Goal: Task Accomplishment & Management: Manage account settings

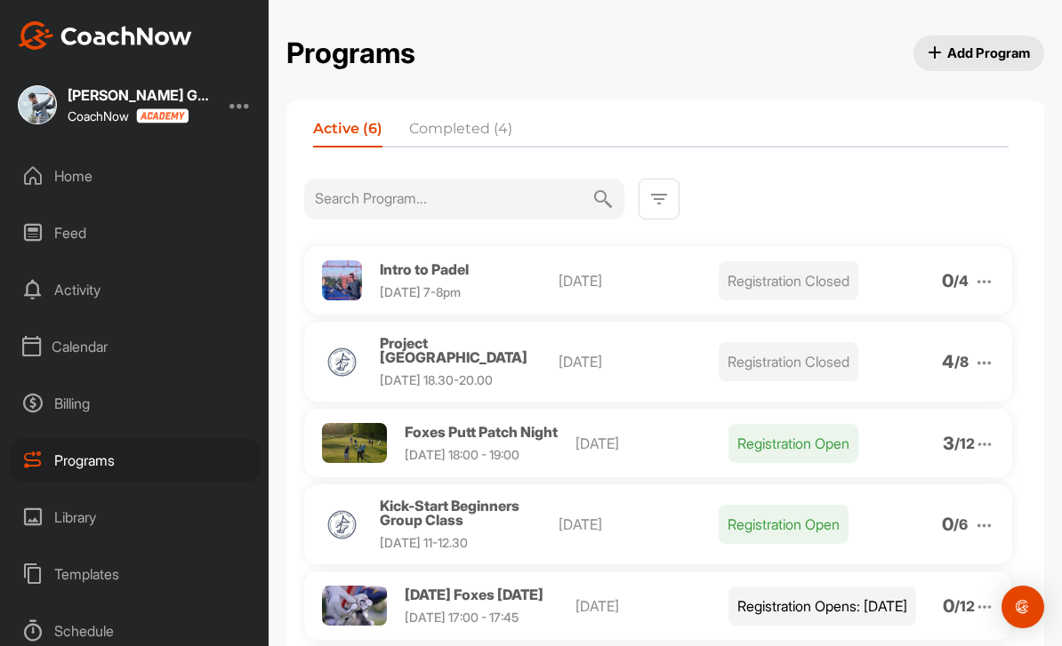
click at [993, 352] on div at bounding box center [984, 362] width 20 height 22
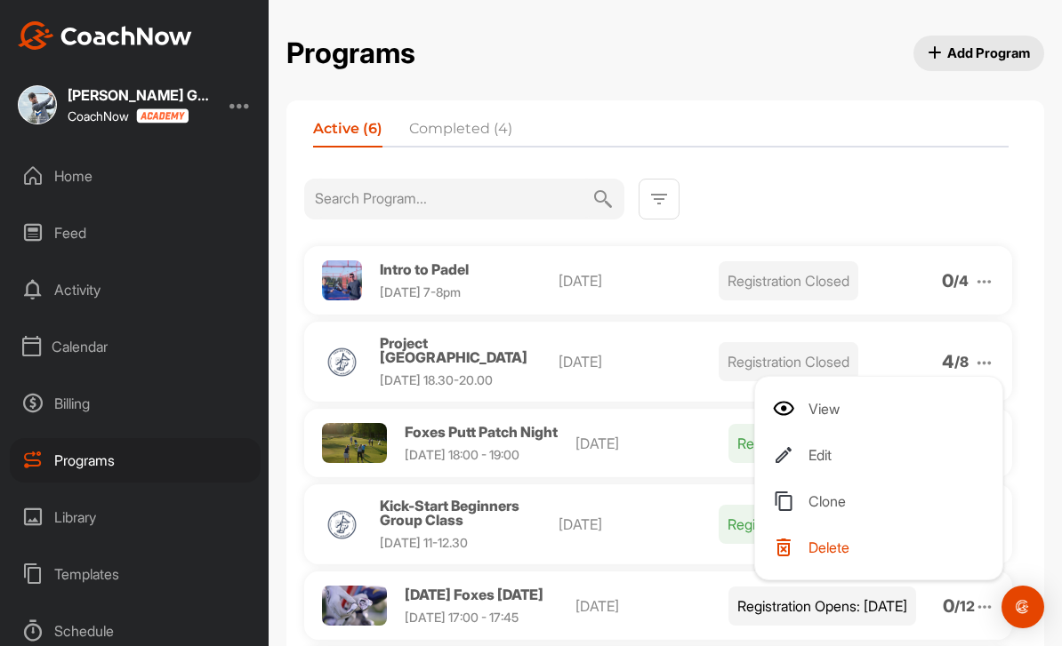
click at [851, 408] on li "View" at bounding box center [882, 409] width 219 height 28
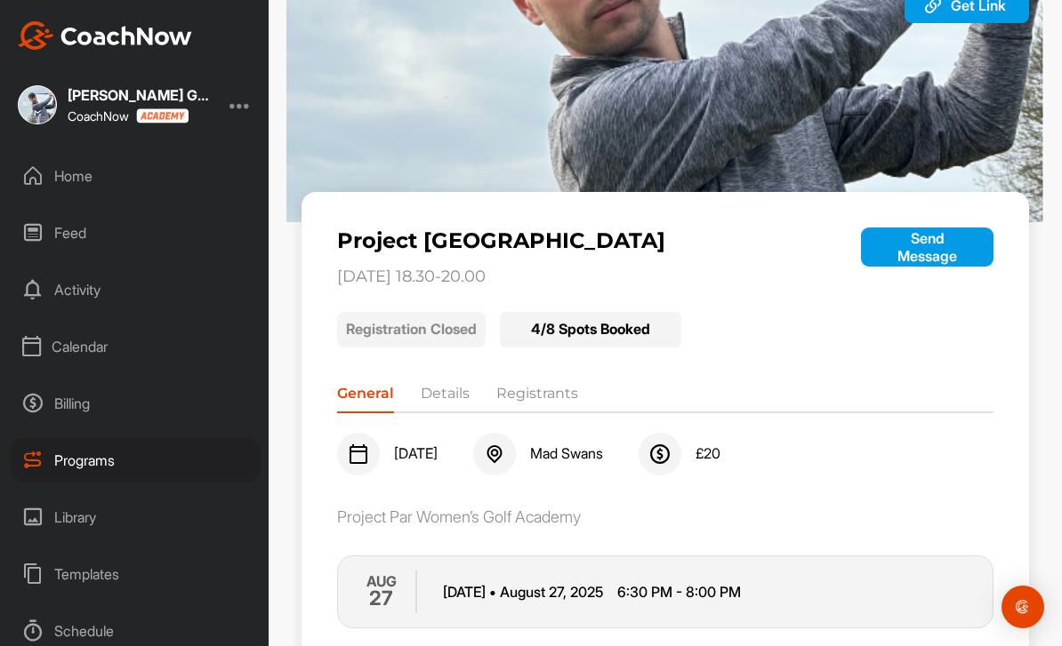
scroll to position [79, 0]
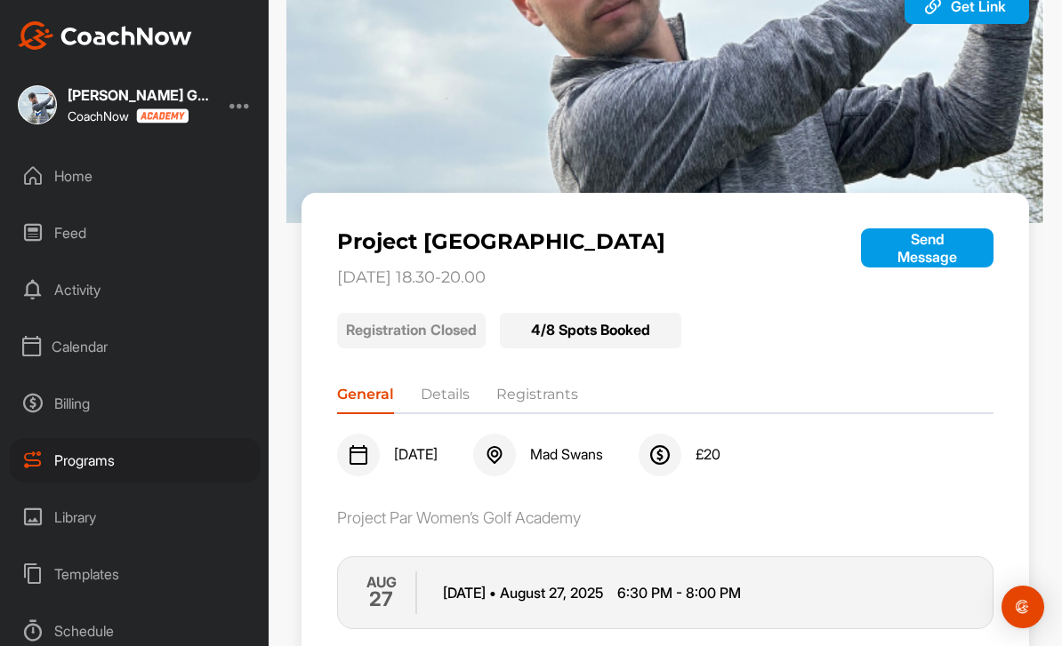
click at [550, 389] on li "Registrants" at bounding box center [537, 398] width 82 height 28
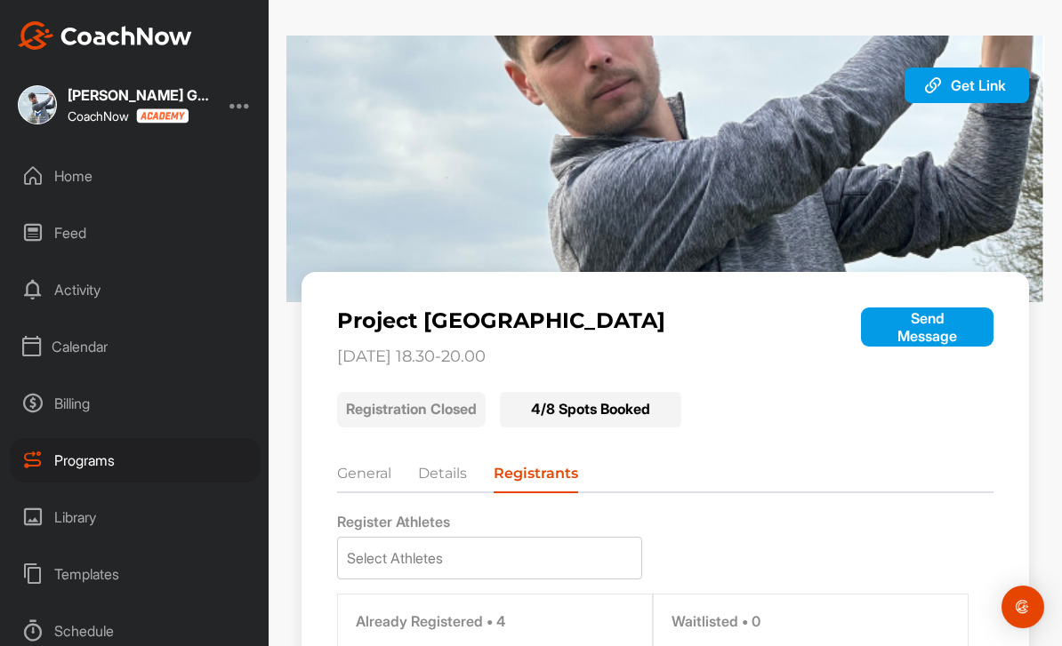
scroll to position [0, 0]
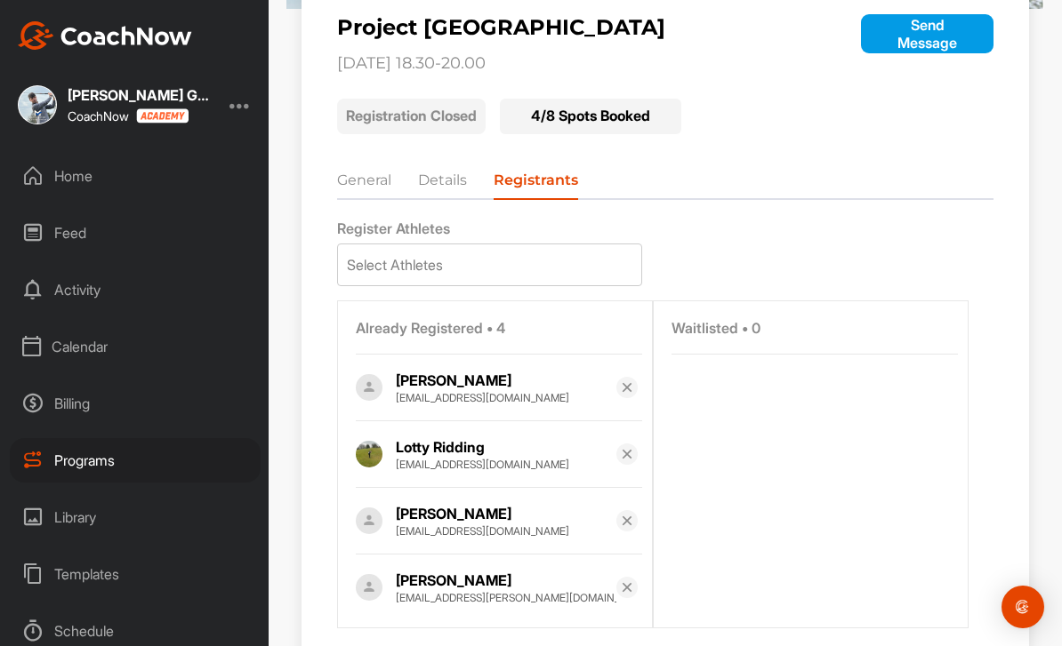
click at [361, 180] on li "General" at bounding box center [364, 184] width 54 height 28
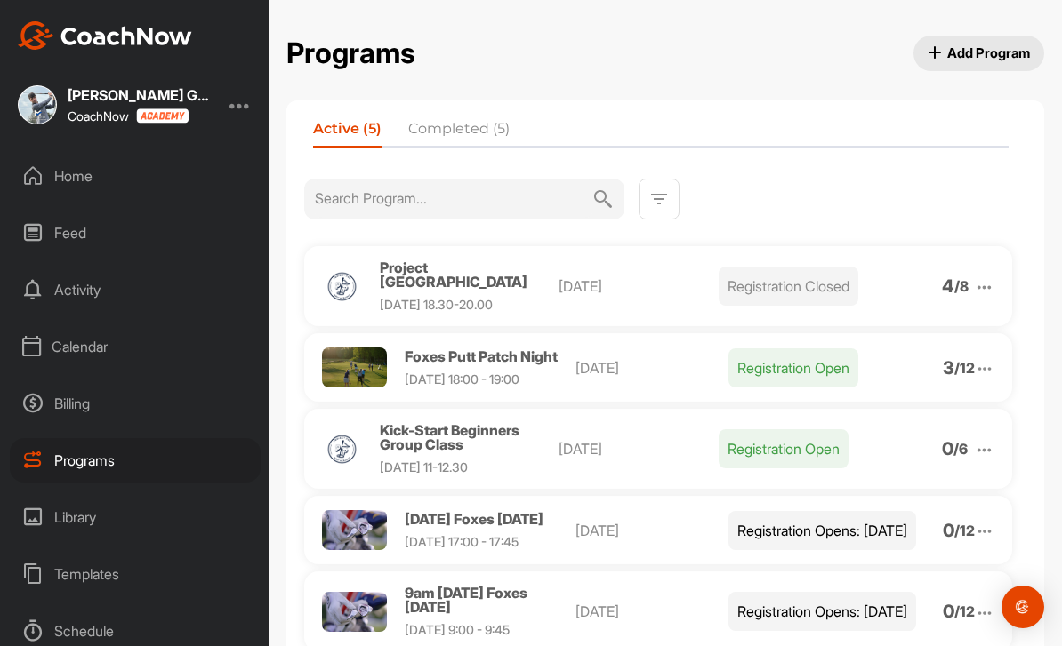
click at [982, 289] on img at bounding box center [984, 287] width 20 height 20
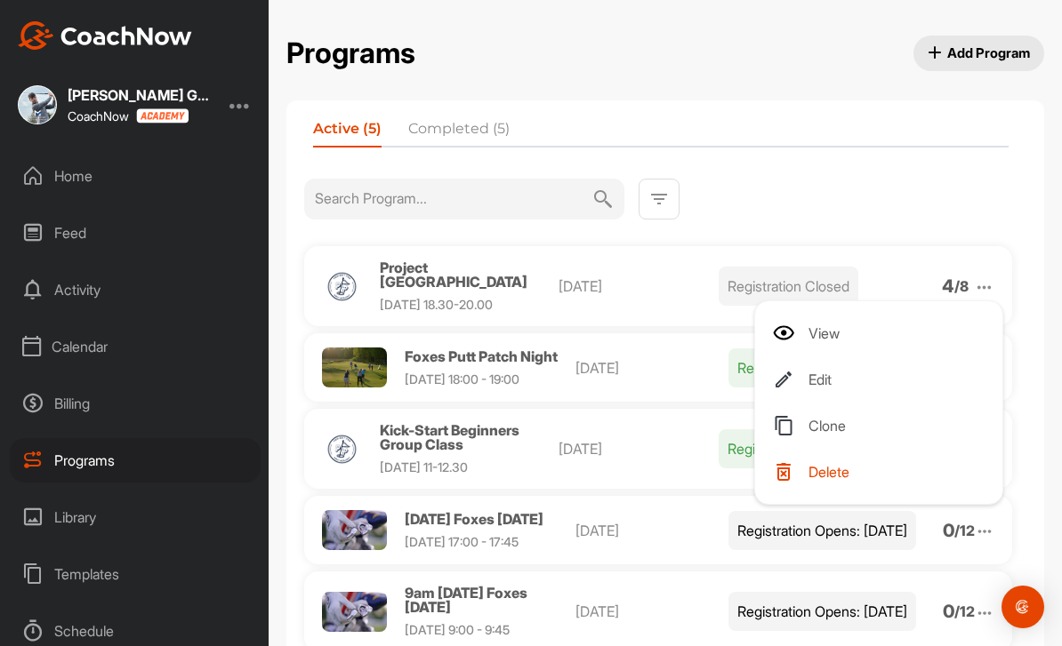
click at [855, 329] on li "View" at bounding box center [882, 333] width 219 height 28
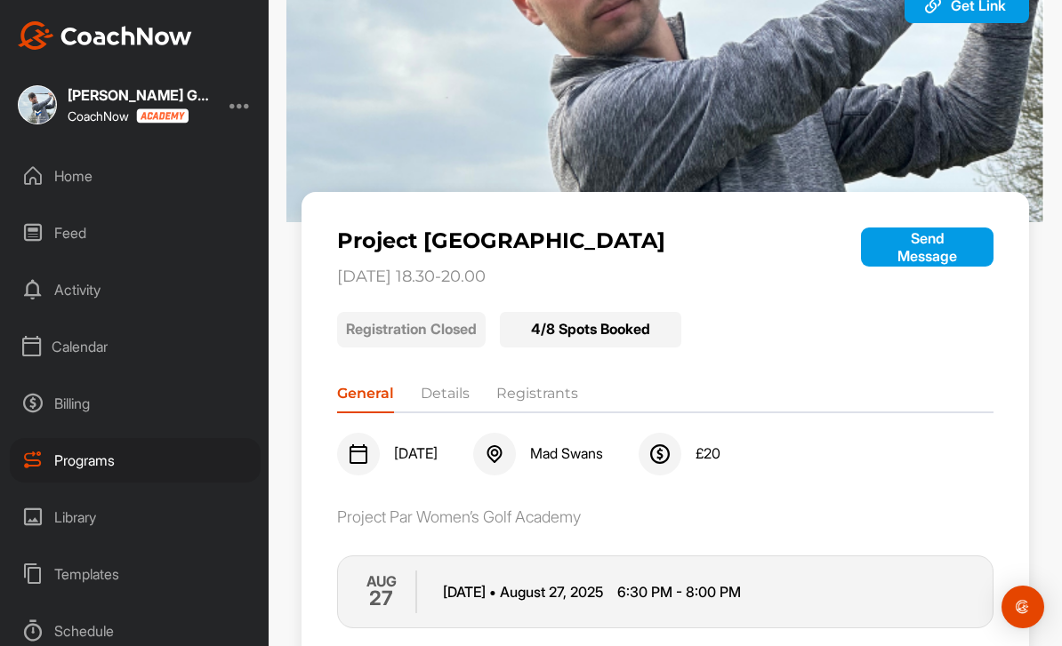
scroll to position [79, 0]
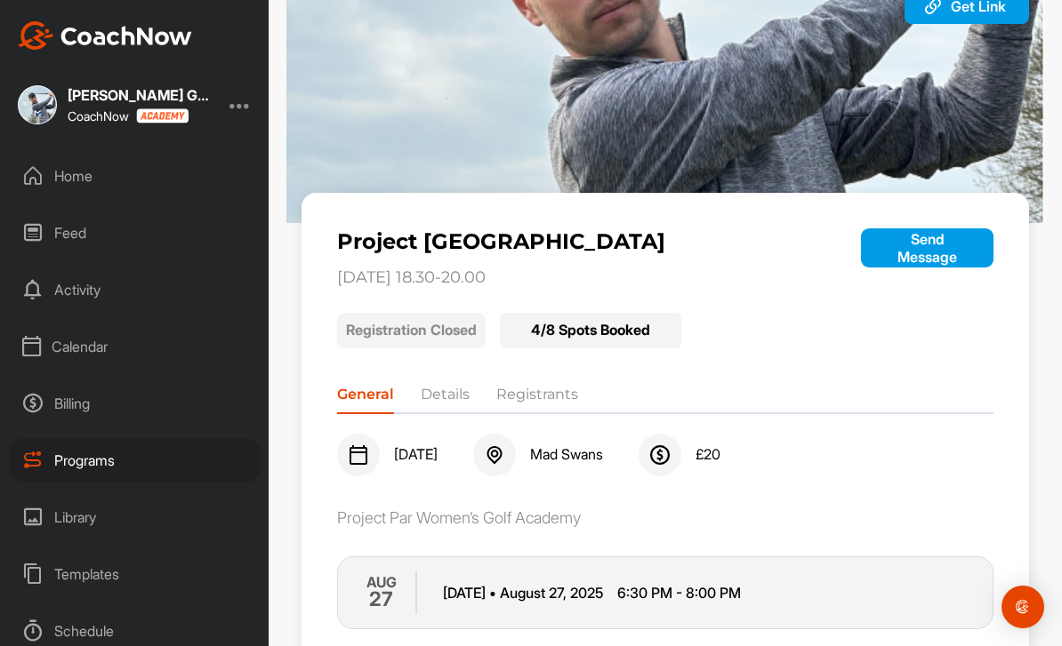
click at [566, 395] on li "Registrants" at bounding box center [537, 398] width 82 height 28
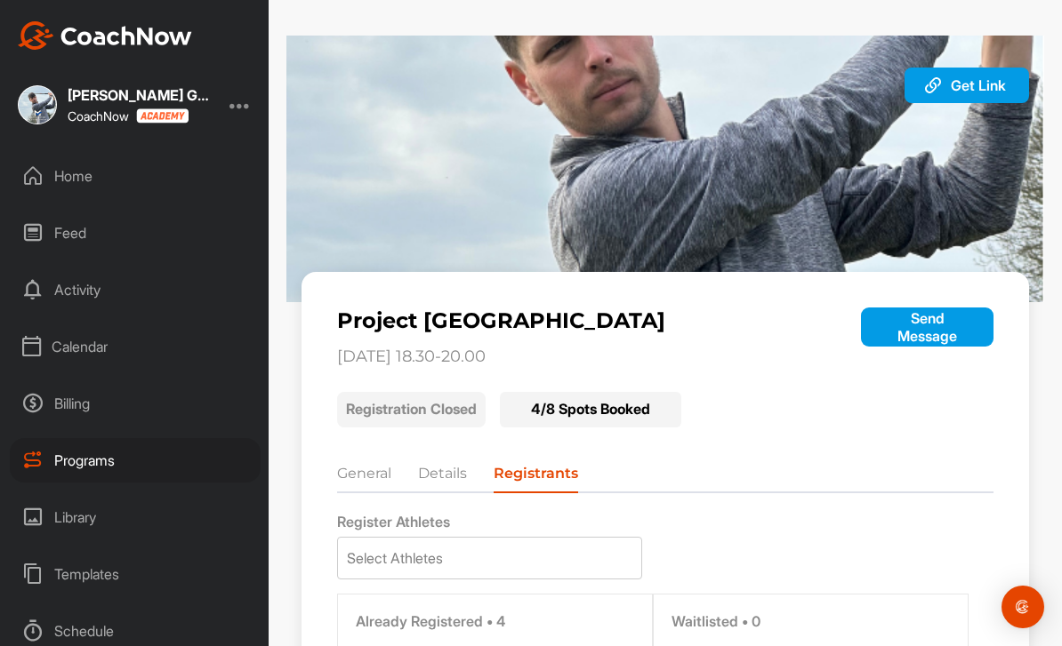
click at [371, 456] on div "General Details Registrants" at bounding box center [665, 470] width 656 height 28
click at [379, 473] on li "General" at bounding box center [364, 477] width 54 height 28
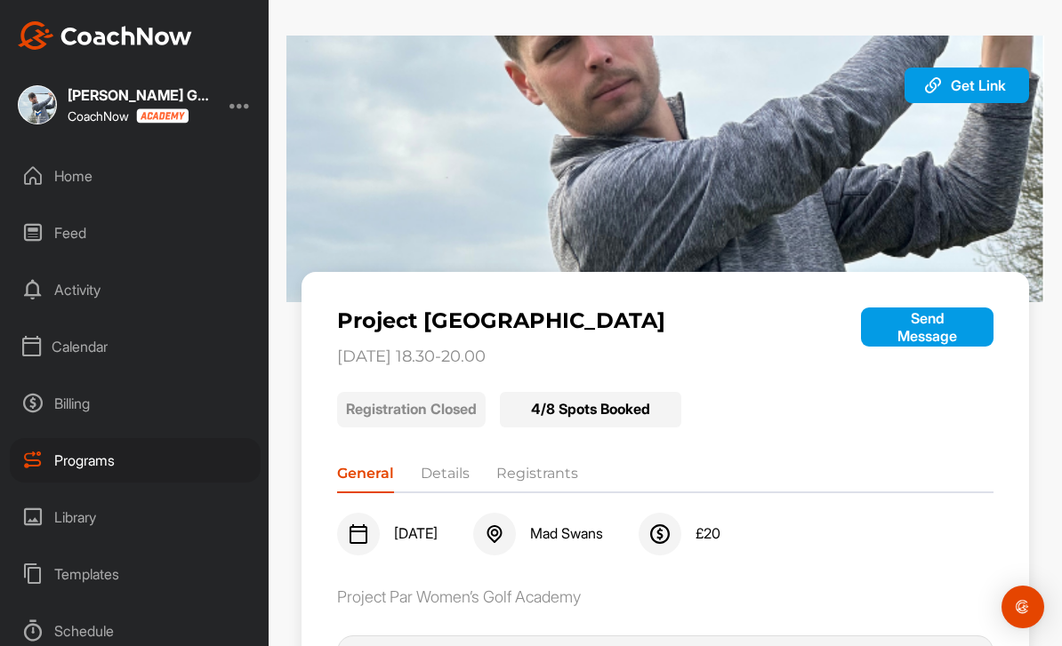
click at [543, 472] on li "Registrants" at bounding box center [537, 477] width 82 height 28
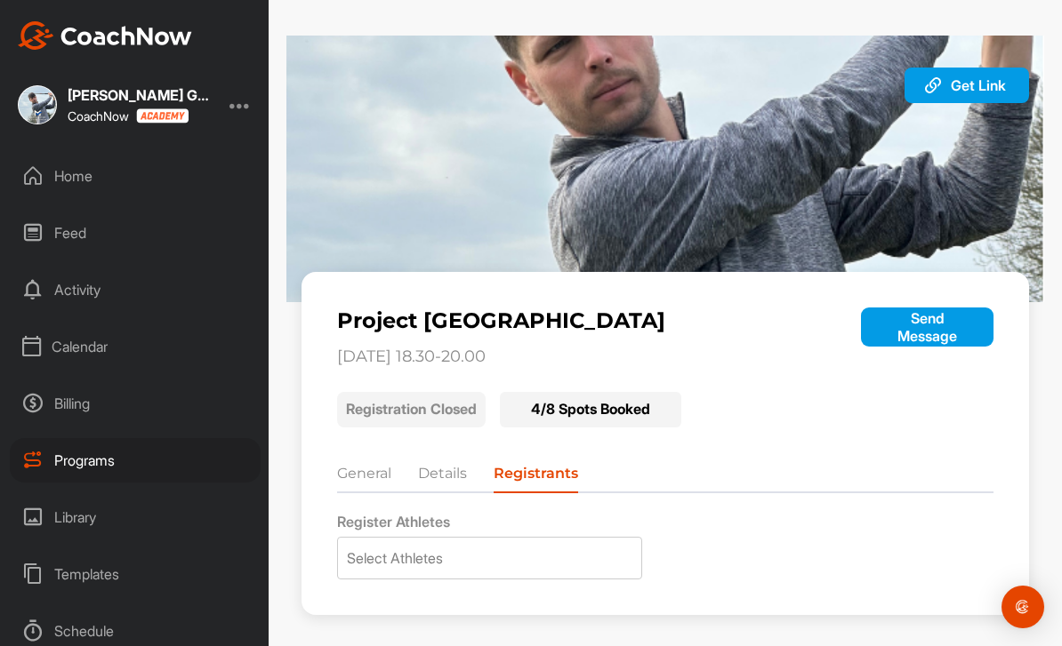
scroll to position [57, 0]
click at [364, 463] on li "General" at bounding box center [364, 477] width 54 height 28
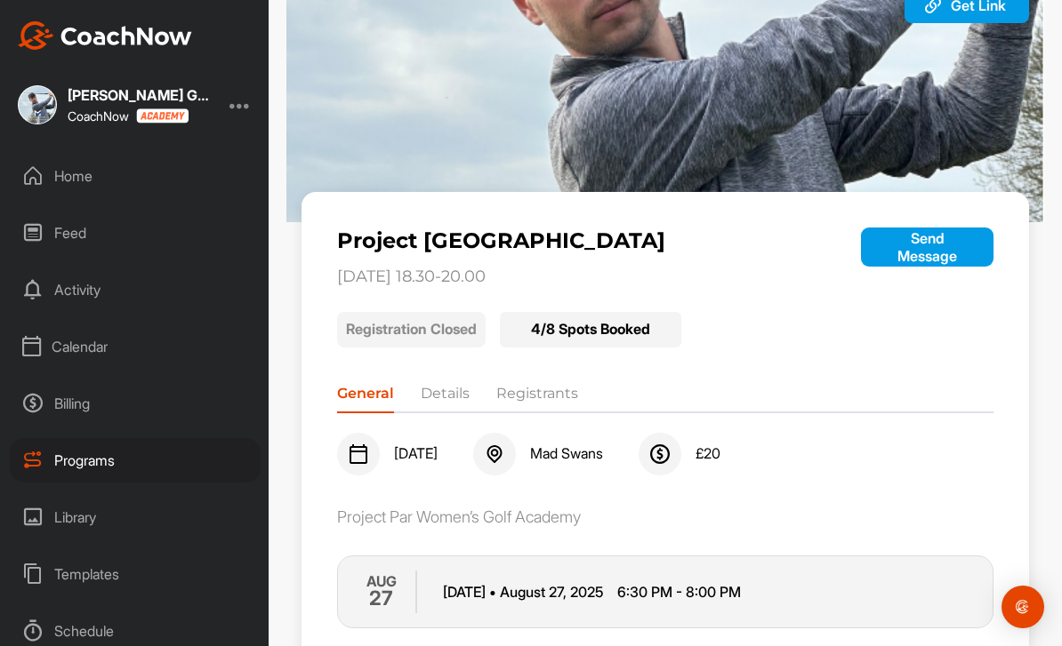
scroll to position [79, 0]
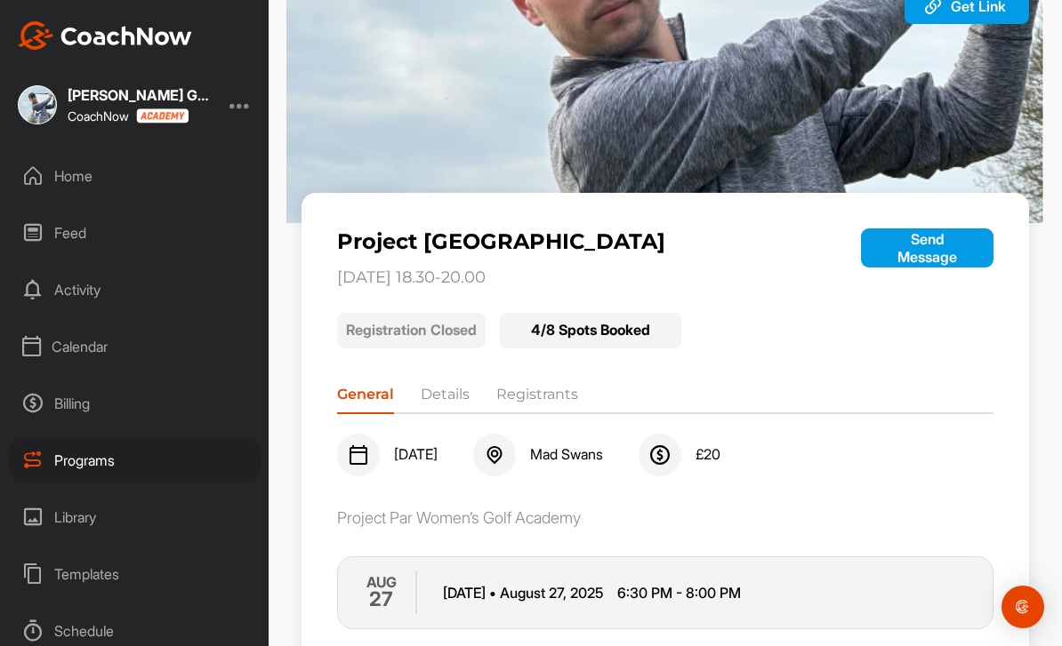
click at [448, 384] on li "Details" at bounding box center [445, 398] width 49 height 28
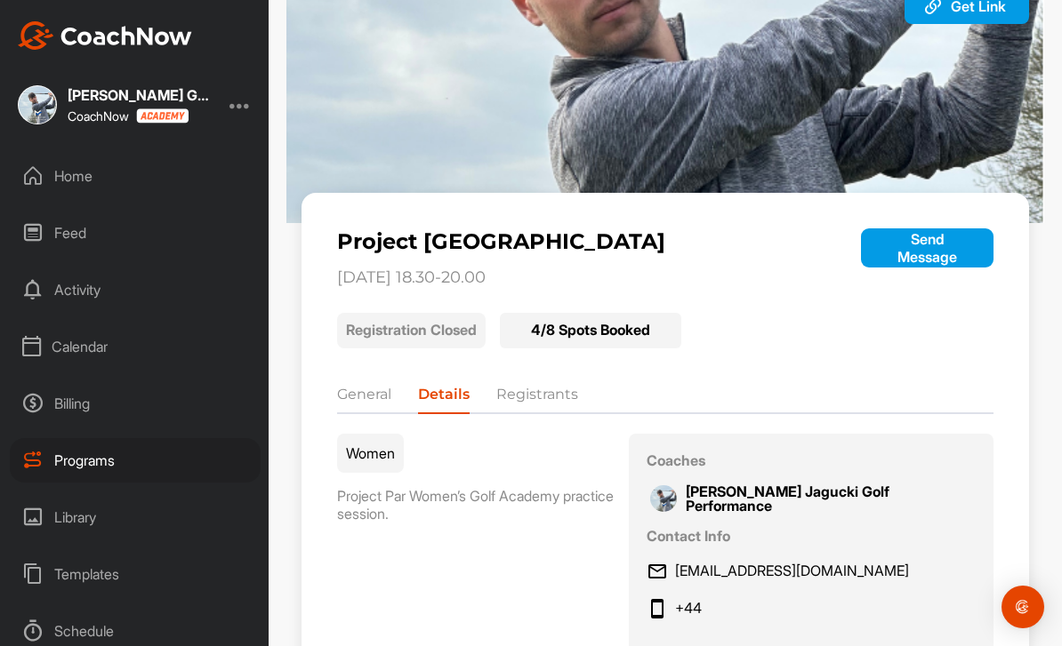
click at [644, 313] on div "4 / 8 Spots Booked" at bounding box center [590, 331] width 181 height 36
click at [542, 384] on li "Registrants" at bounding box center [537, 398] width 82 height 28
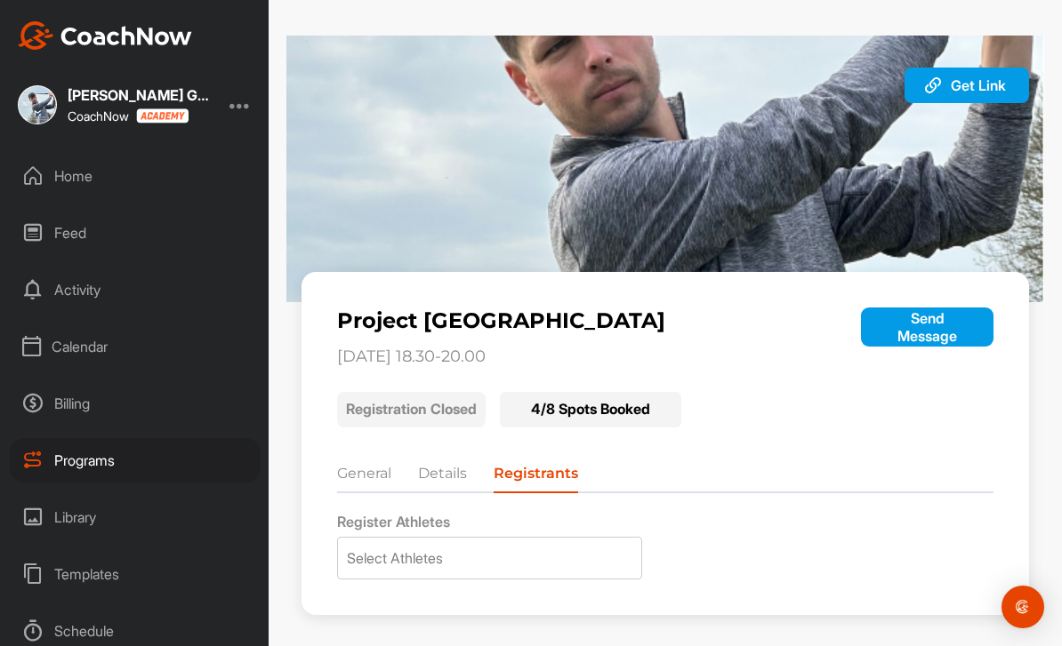
scroll to position [0, 0]
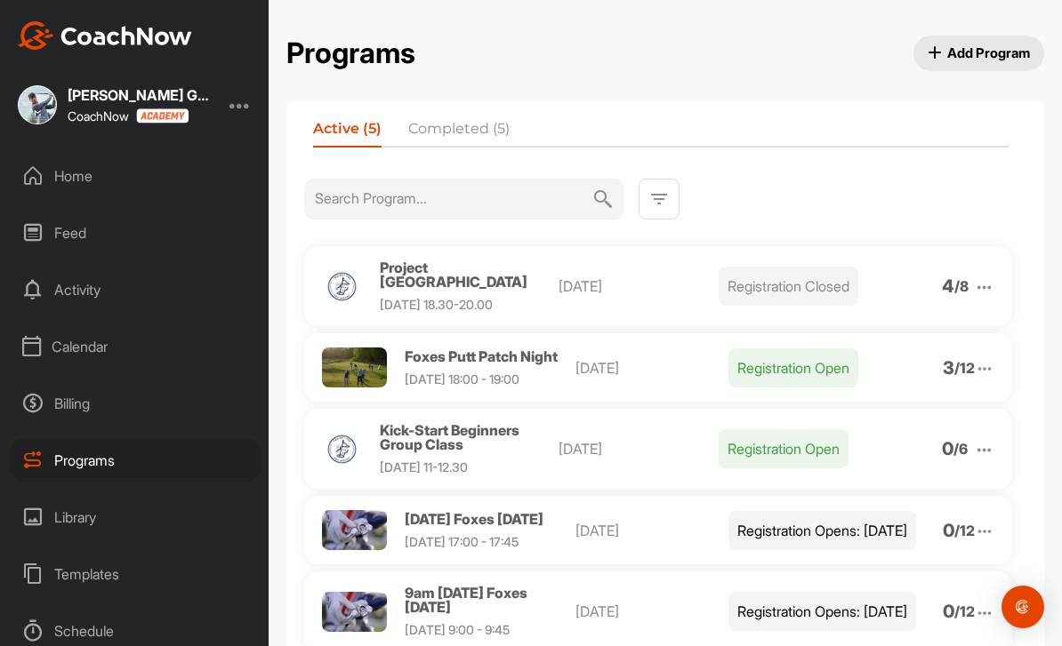
click at [986, 293] on img at bounding box center [984, 287] width 20 height 20
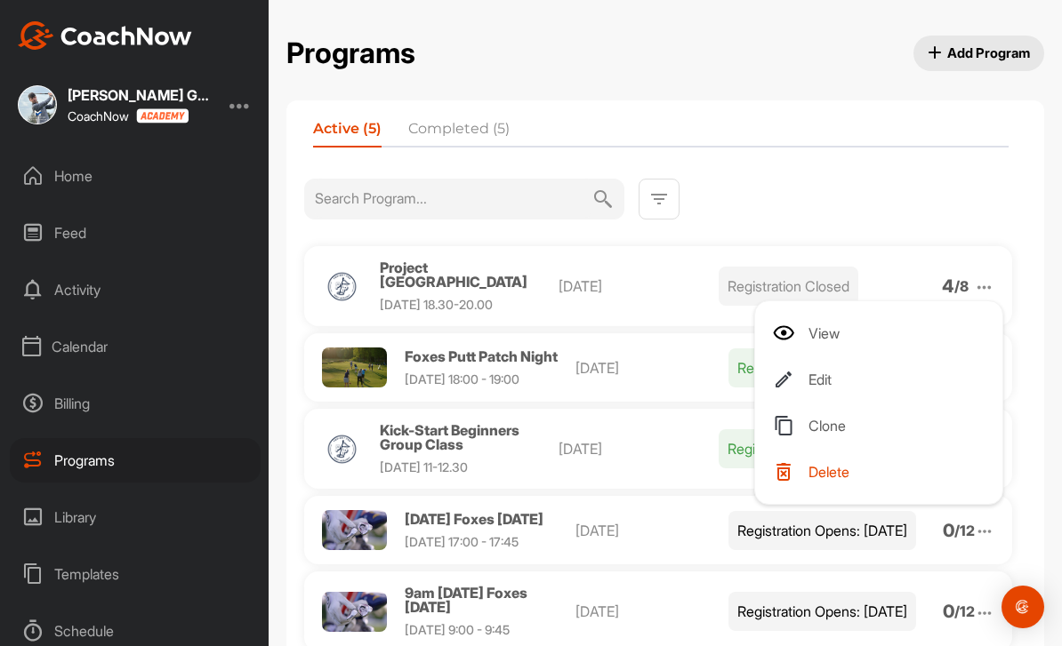
click at [864, 333] on li "View" at bounding box center [882, 333] width 219 height 28
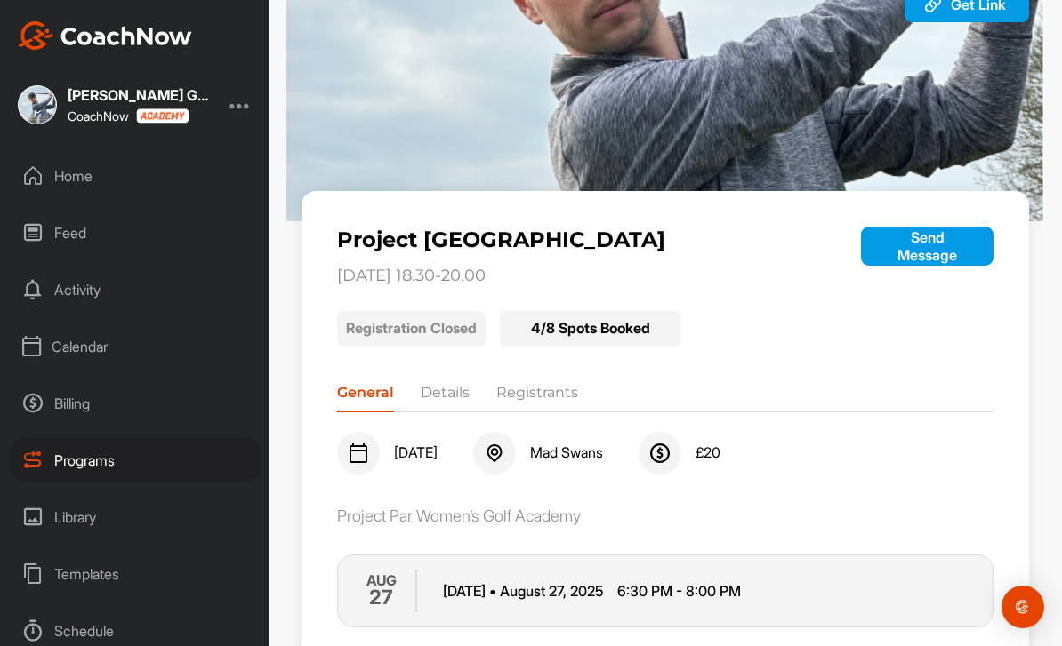
scroll to position [79, 0]
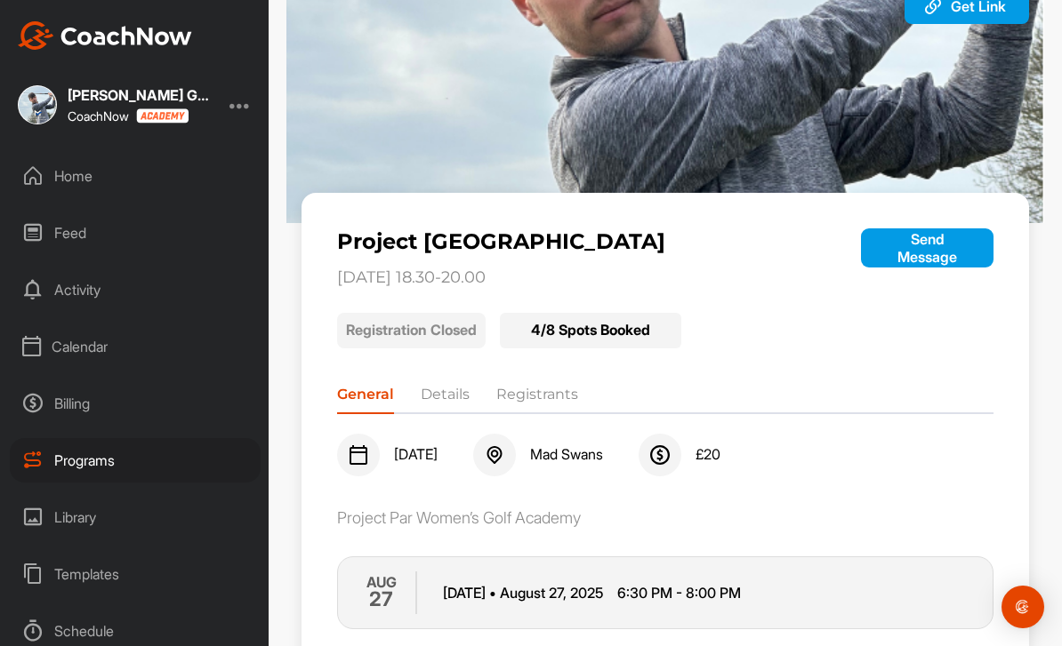
click at [544, 389] on li "Registrants" at bounding box center [537, 398] width 82 height 28
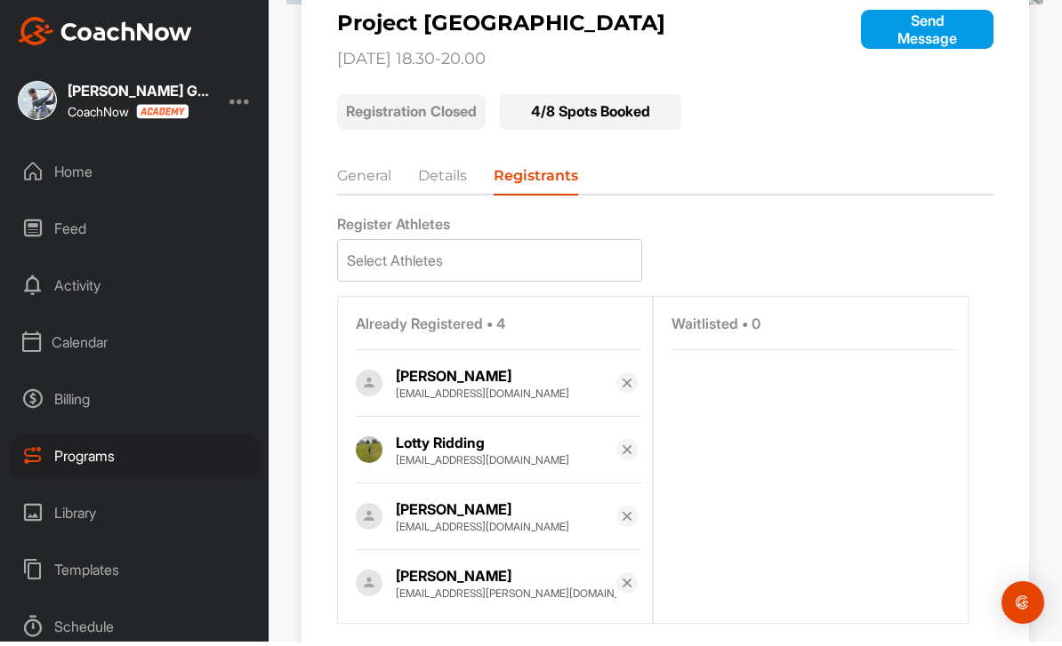
scroll to position [0, 0]
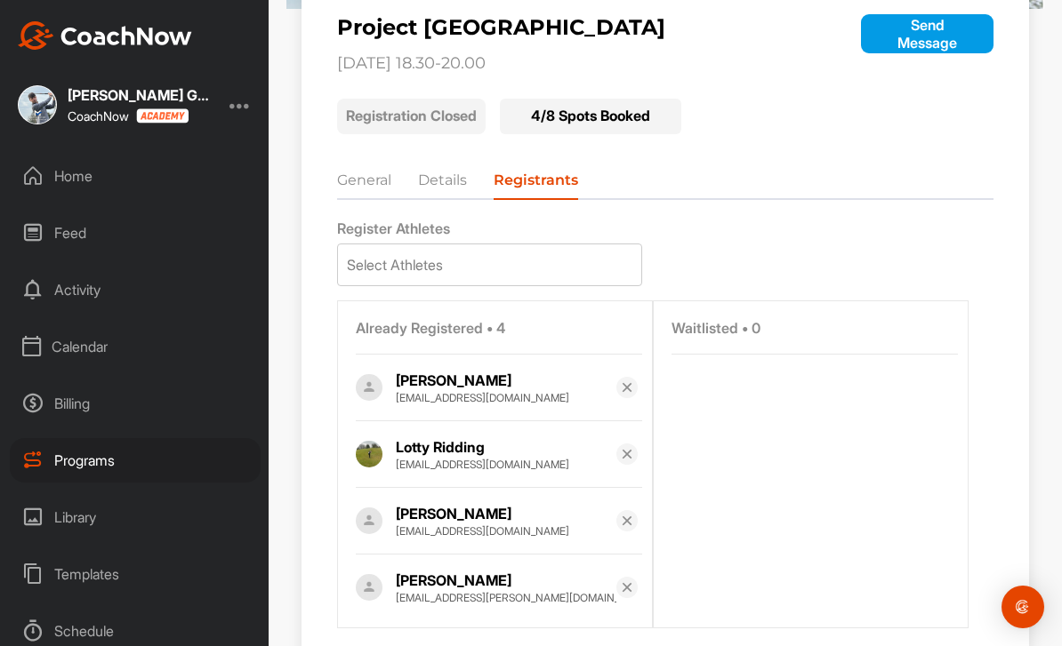
click at [381, 177] on li "General" at bounding box center [364, 184] width 54 height 28
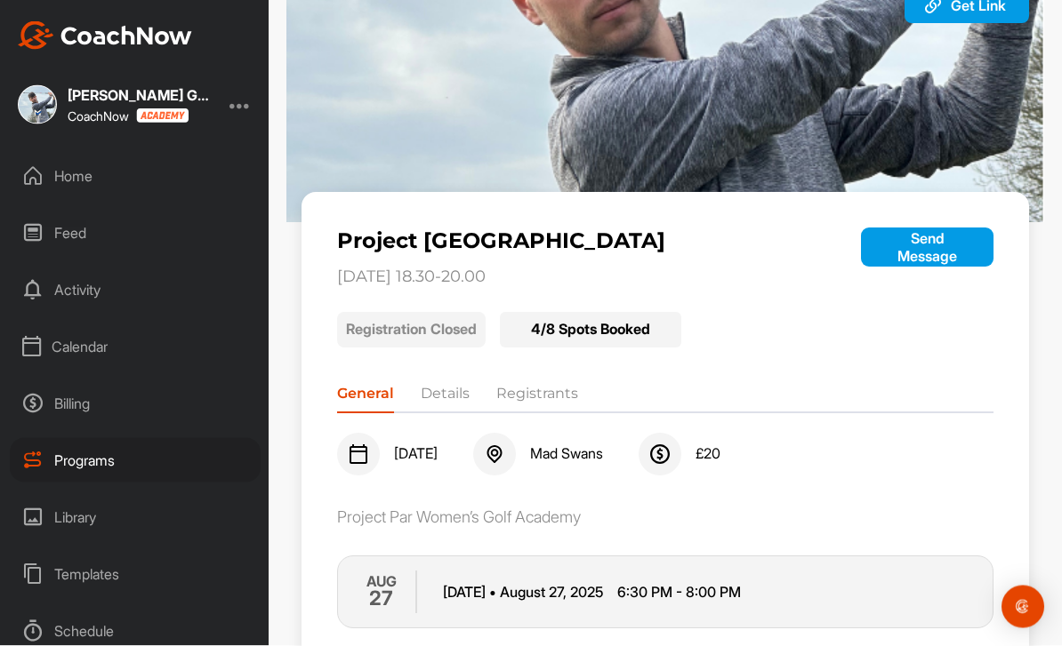
scroll to position [57, 0]
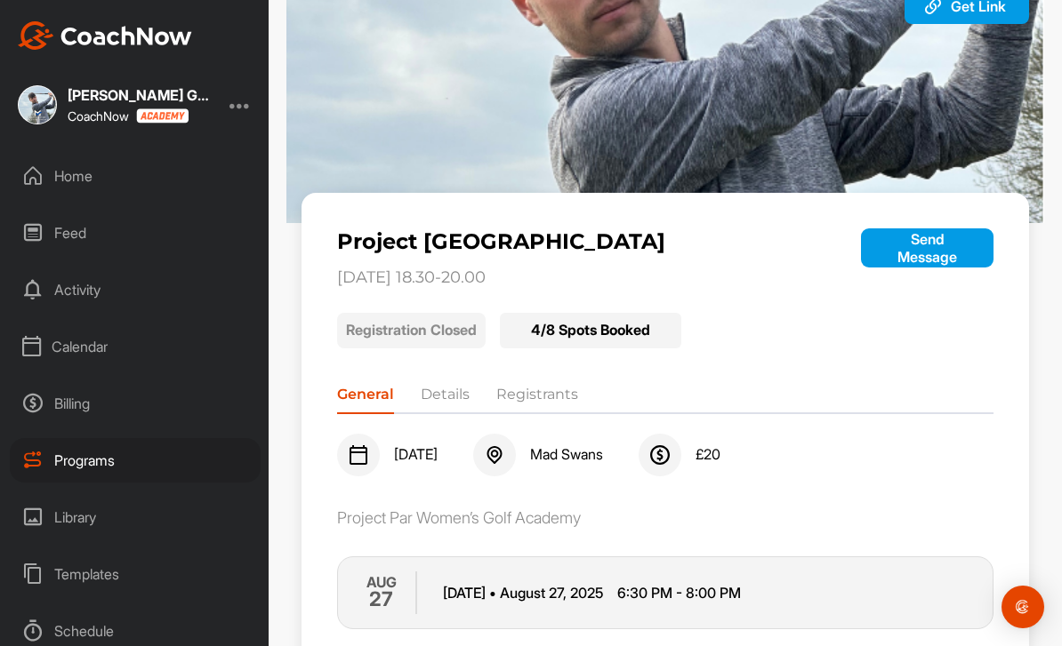
click at [69, 381] on div "Billing" at bounding box center [135, 403] width 251 height 44
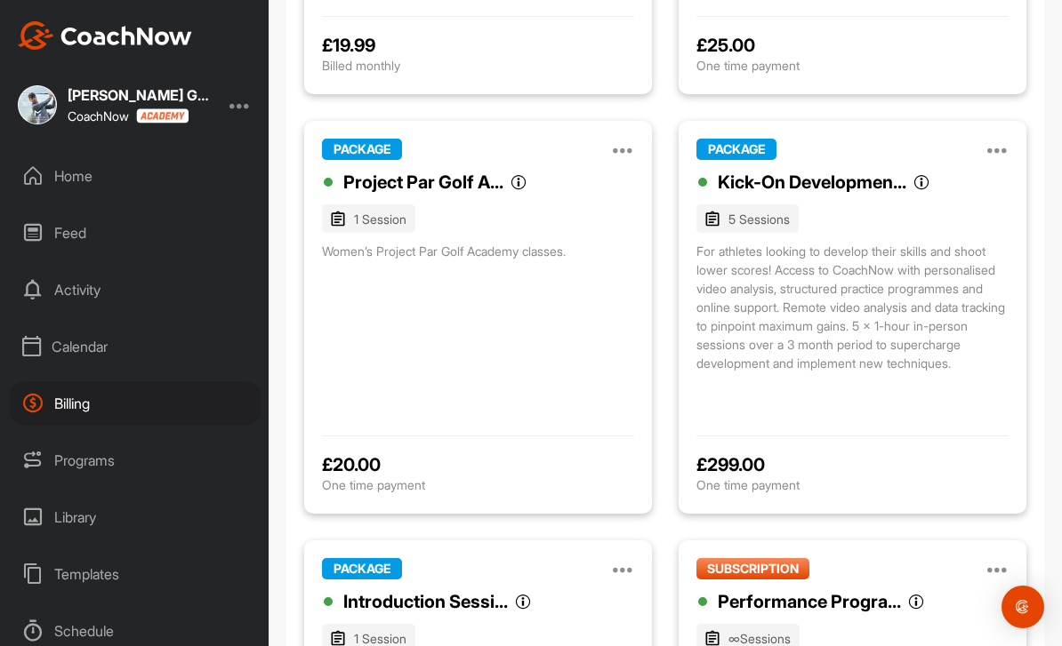
scroll to position [536, 0]
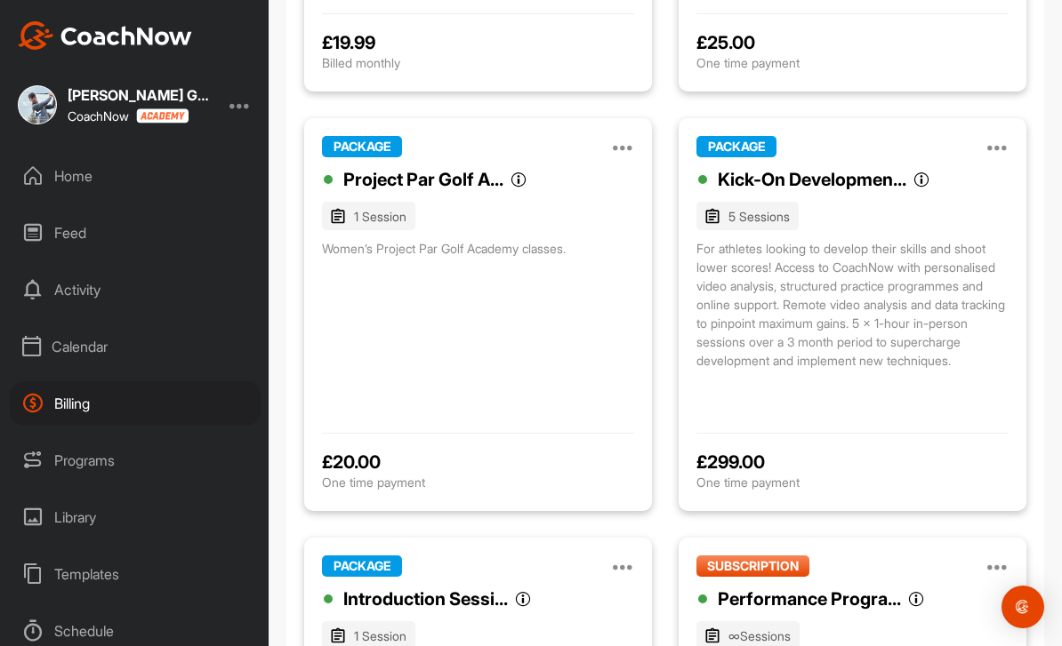
click at [541, 166] on div "Project Par Golf A... Project Par Golf Academy 1 Session Women’s Project Par Go…" at bounding box center [478, 290] width 312 height 249
click at [453, 166] on div "Project Par Golf A..." at bounding box center [423, 179] width 160 height 27
click at [627, 136] on icon at bounding box center [623, 146] width 21 height 21
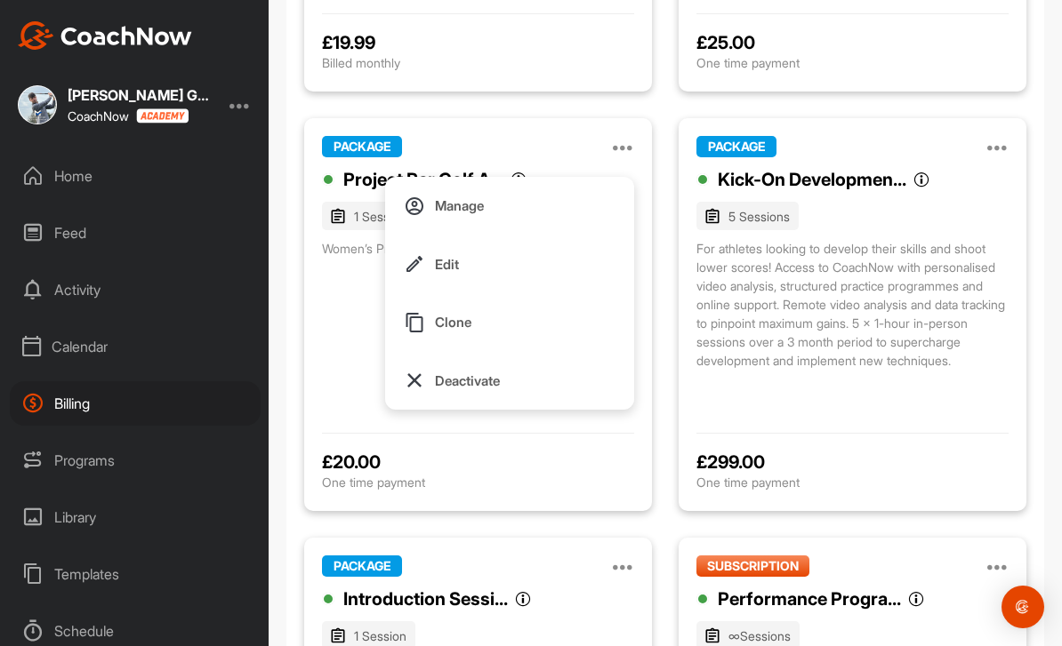
click at [456, 196] on p "Manage" at bounding box center [459, 205] width 49 height 19
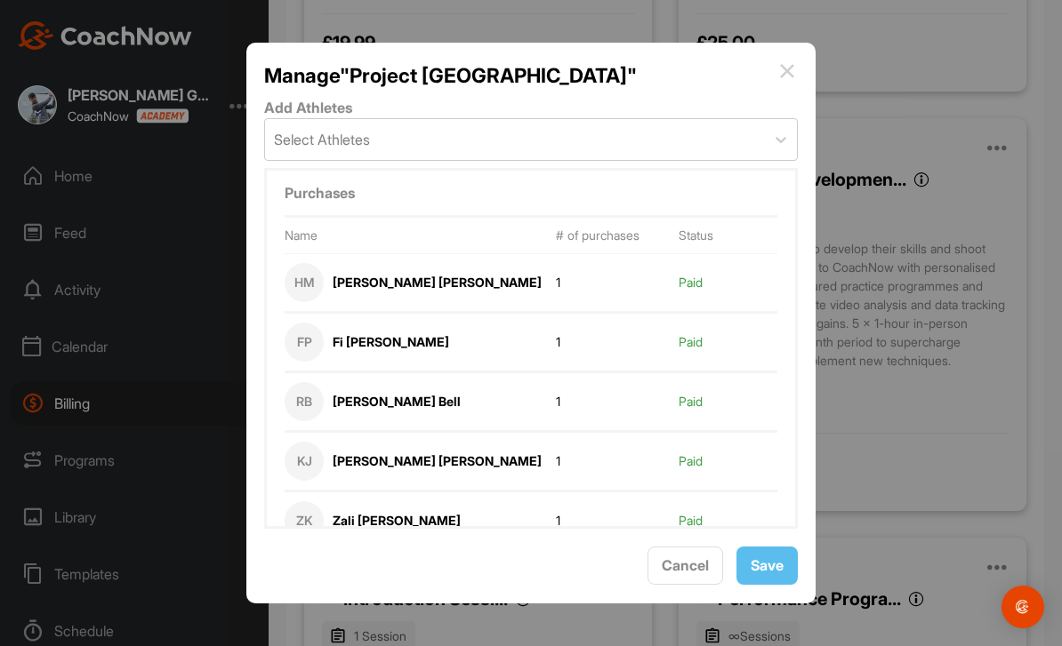
click at [483, 323] on div "FP Fi [PERSON_NAME]" at bounding box center [420, 342] width 271 height 39
click at [307, 323] on div "FP" at bounding box center [304, 342] width 39 height 39
click at [661, 335] on div "1" at bounding box center [618, 342] width 124 height 14
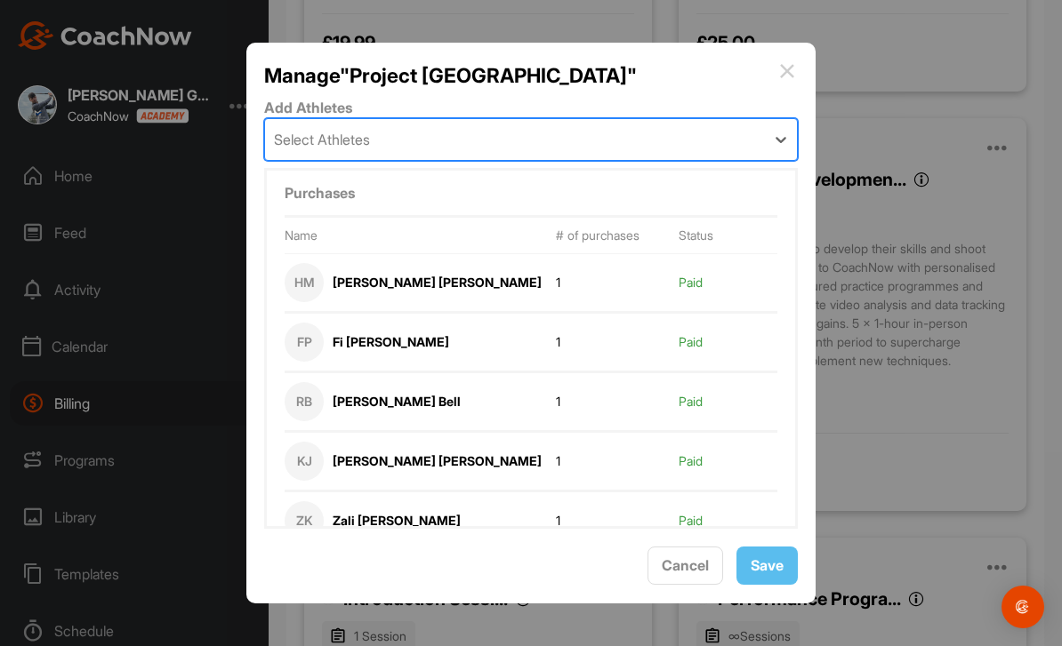
click at [310, 323] on div "FP" at bounding box center [304, 342] width 39 height 39
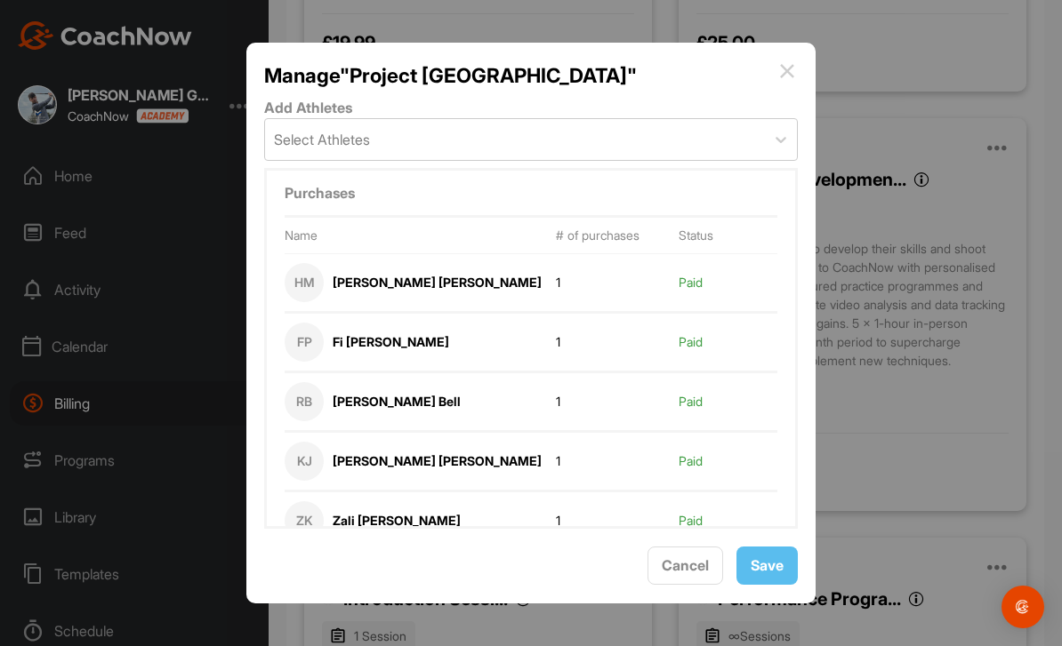
click at [314, 382] on div "RB" at bounding box center [304, 401] width 39 height 39
click at [315, 442] on div "KJ" at bounding box center [304, 461] width 39 height 39
click at [783, 60] on img at bounding box center [786, 70] width 21 height 21
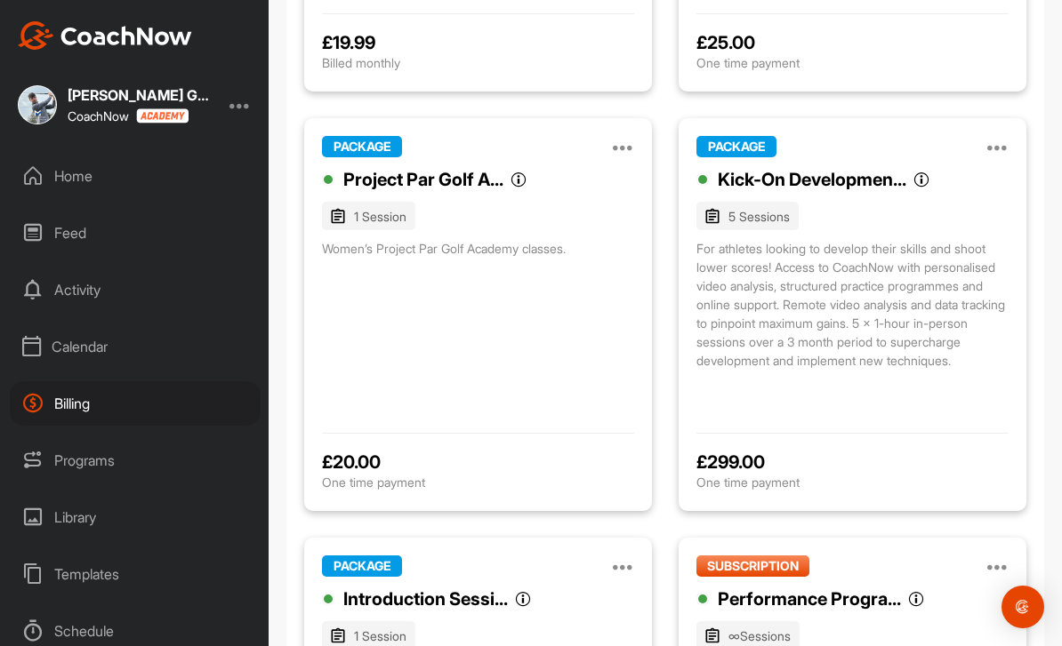
click at [531, 299] on div "Women’s Project Par Golf Academy classes." at bounding box center [478, 323] width 312 height 169
click at [627, 136] on icon at bounding box center [623, 146] width 21 height 21
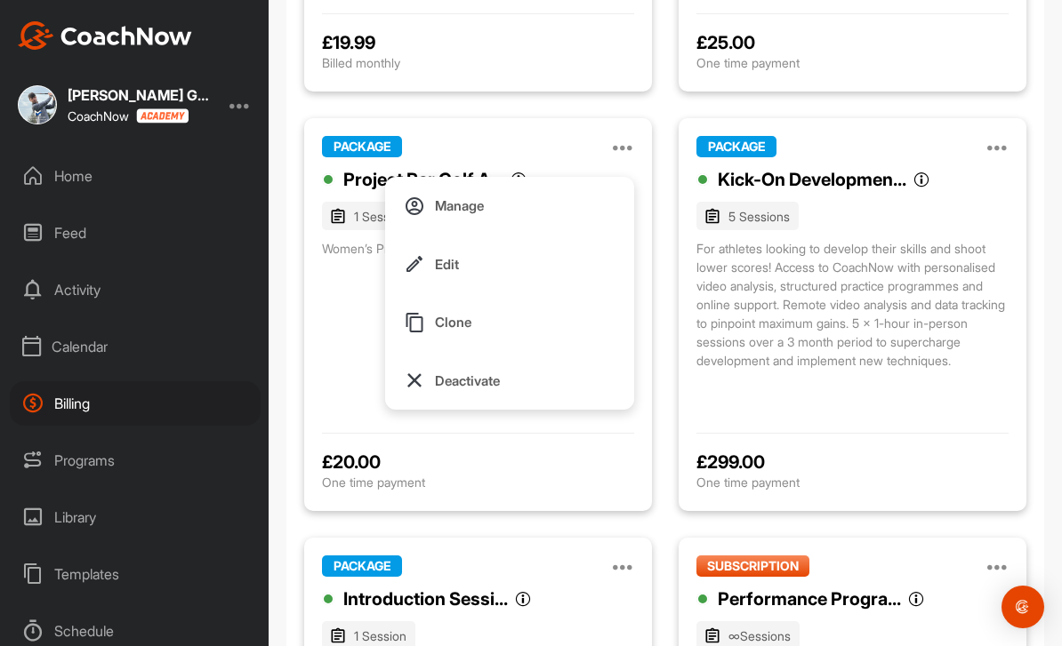
click at [494, 177] on button "Manage" at bounding box center [509, 206] width 249 height 59
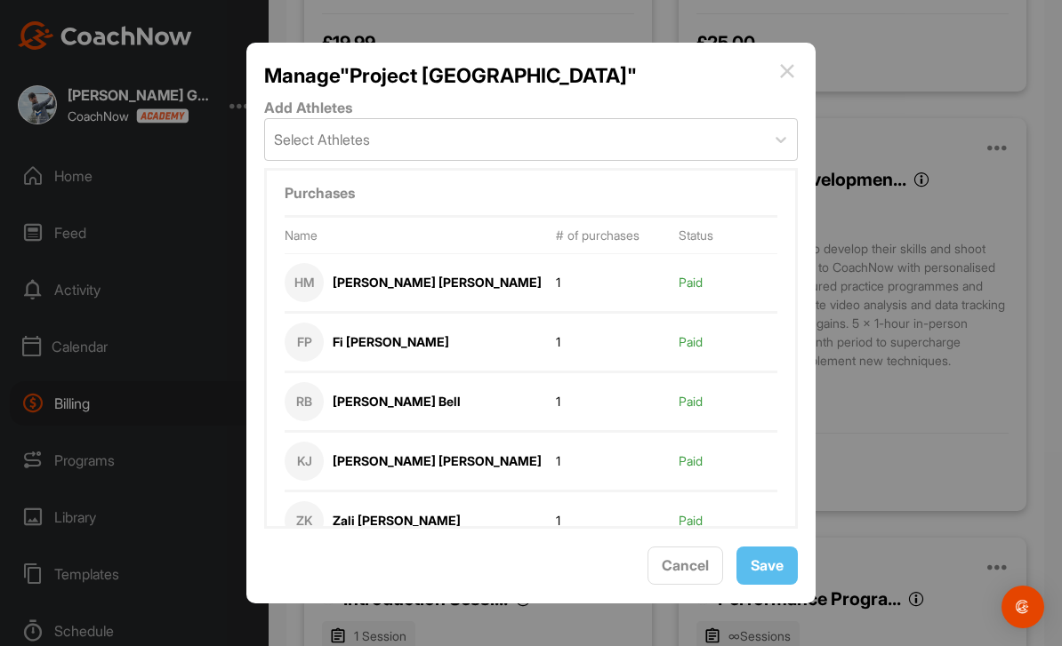
click at [309, 323] on div "FP" at bounding box center [304, 342] width 39 height 39
click at [311, 382] on div "RB" at bounding box center [304, 401] width 39 height 39
click at [310, 442] on div "KJ" at bounding box center [304, 461] width 39 height 39
click at [792, 60] on img at bounding box center [786, 70] width 21 height 21
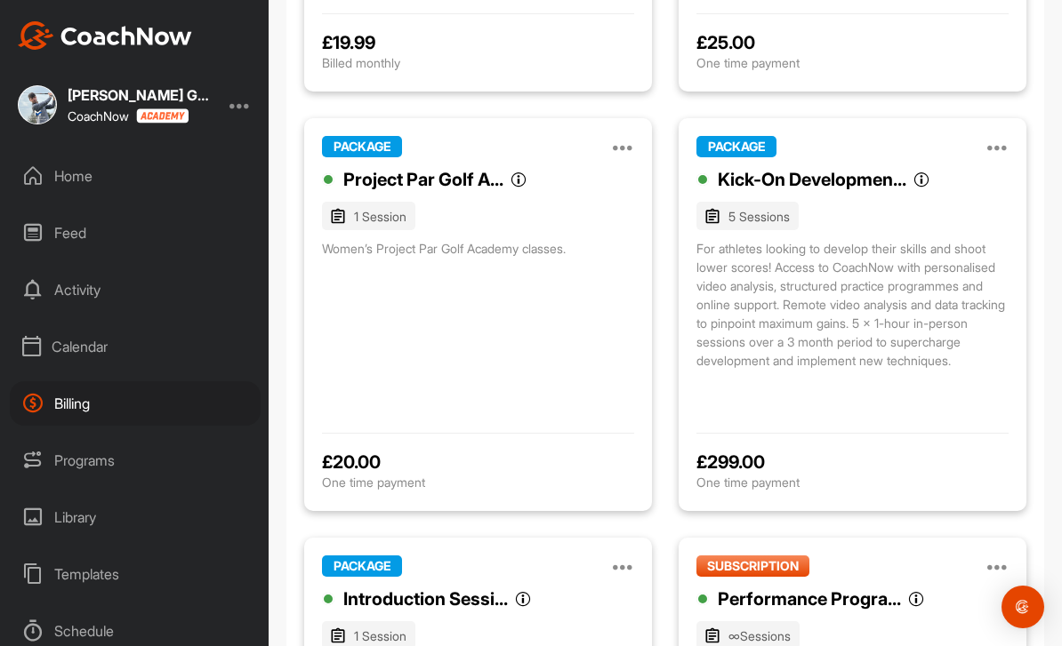
click at [371, 243] on div "Women’s Project Par Golf Academy classes." at bounding box center [478, 323] width 312 height 169
click at [394, 118] on div "PACKAGE Manage Edit Clone Deactivate Project Par Golf A... Project Par Golf Aca…" at bounding box center [478, 314] width 348 height 393
click at [526, 172] on icon at bounding box center [518, 180] width 16 height 16
click at [549, 260] on div "Women’s Project Par Golf Academy classes." at bounding box center [478, 323] width 312 height 169
click at [631, 136] on icon at bounding box center [623, 146] width 21 height 21
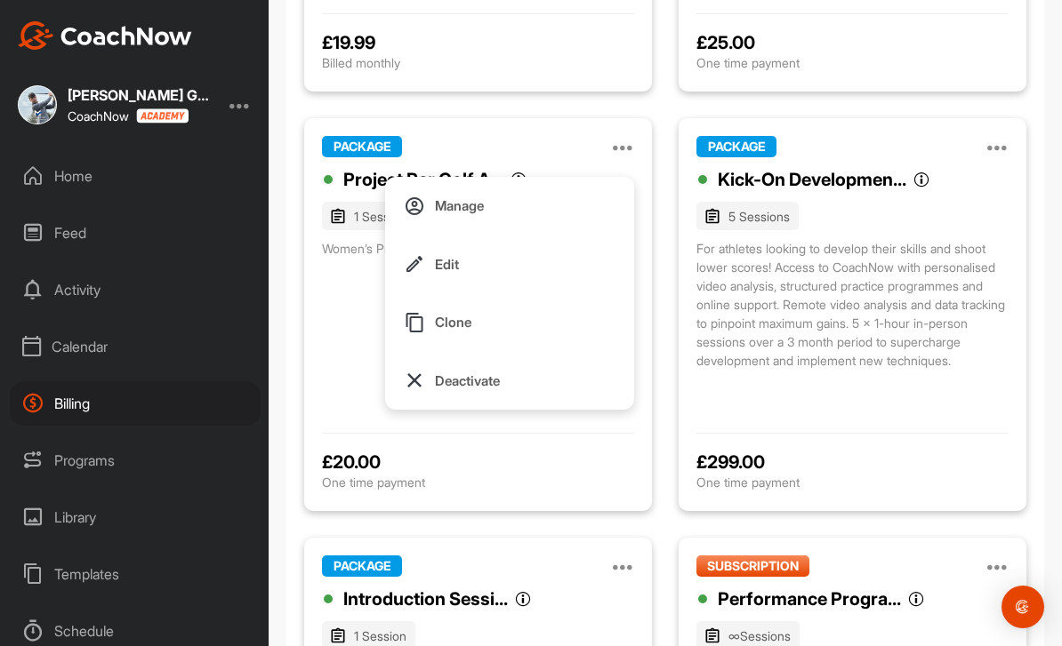
click at [613, 166] on div "Project Par Golf A... Project [GEOGRAPHIC_DATA]" at bounding box center [478, 179] width 312 height 27
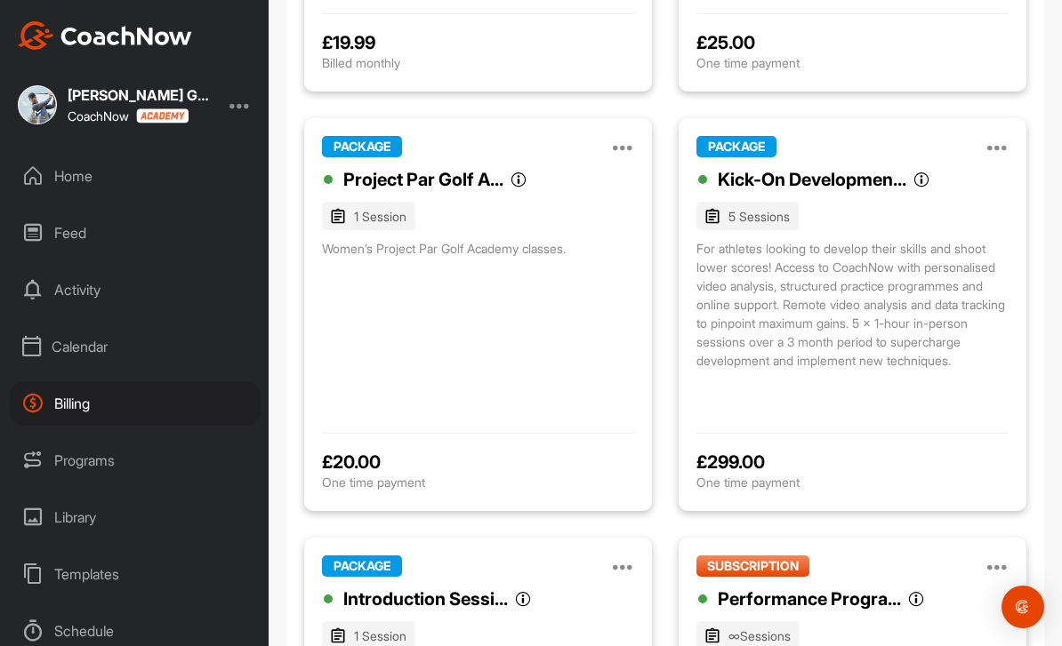
click at [632, 136] on icon at bounding box center [623, 146] width 21 height 21
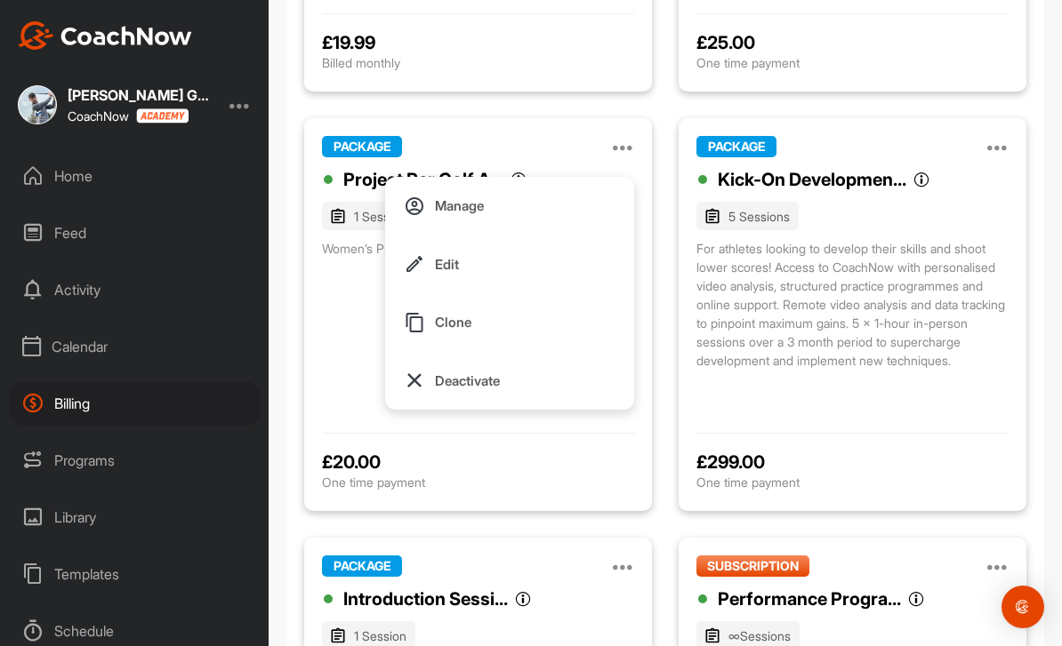
click at [503, 177] on button "Manage" at bounding box center [509, 206] width 249 height 59
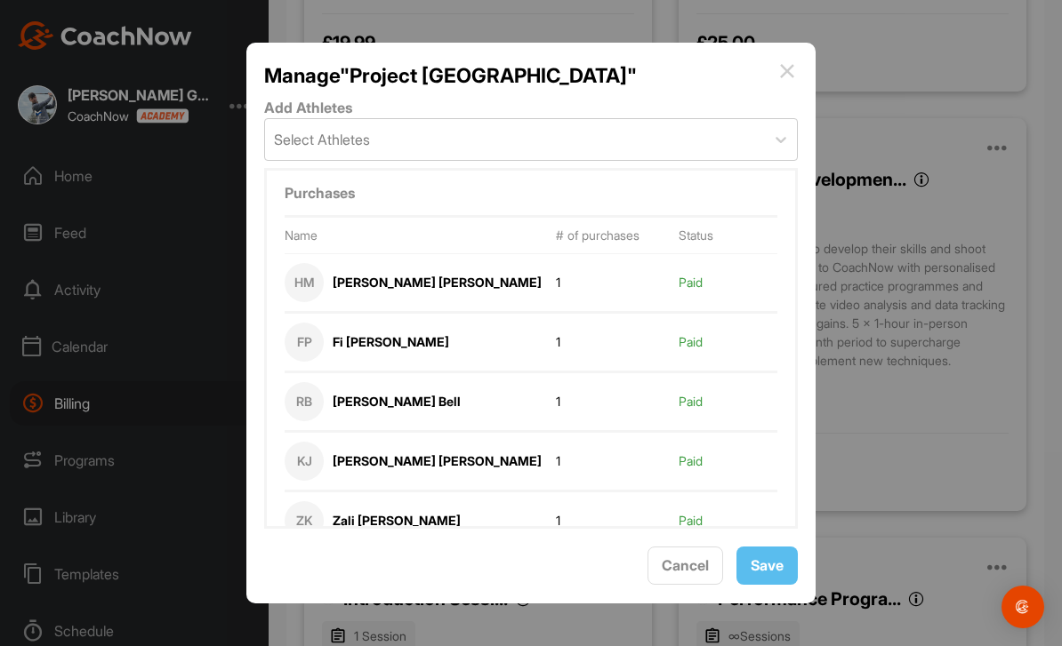
click at [797, 60] on img at bounding box center [786, 70] width 21 height 21
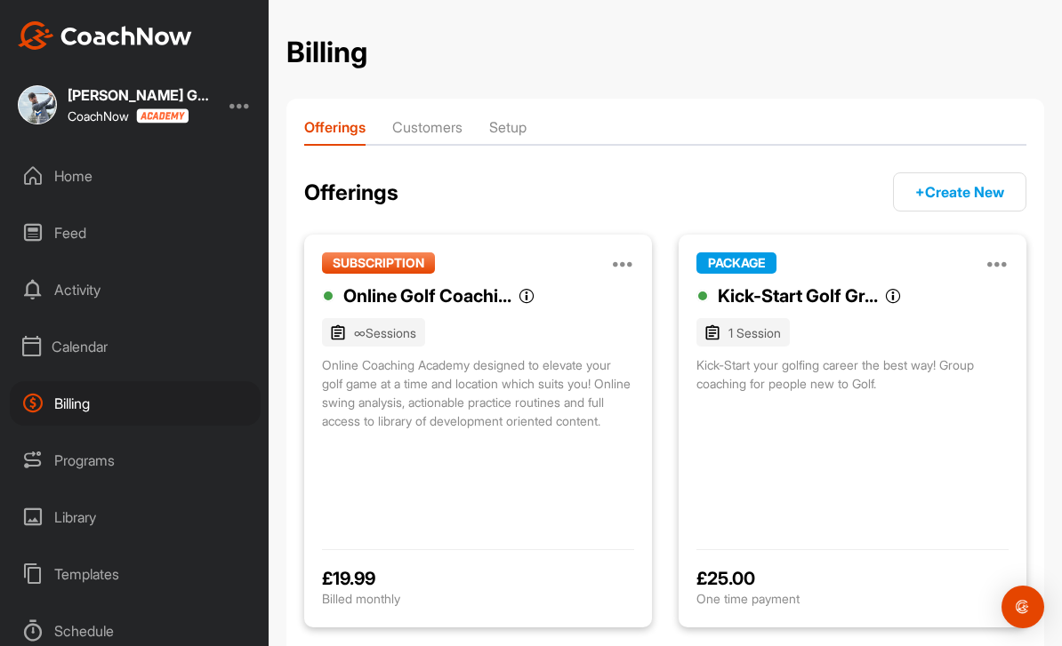
click at [422, 116] on li "Customers" at bounding box center [427, 130] width 70 height 28
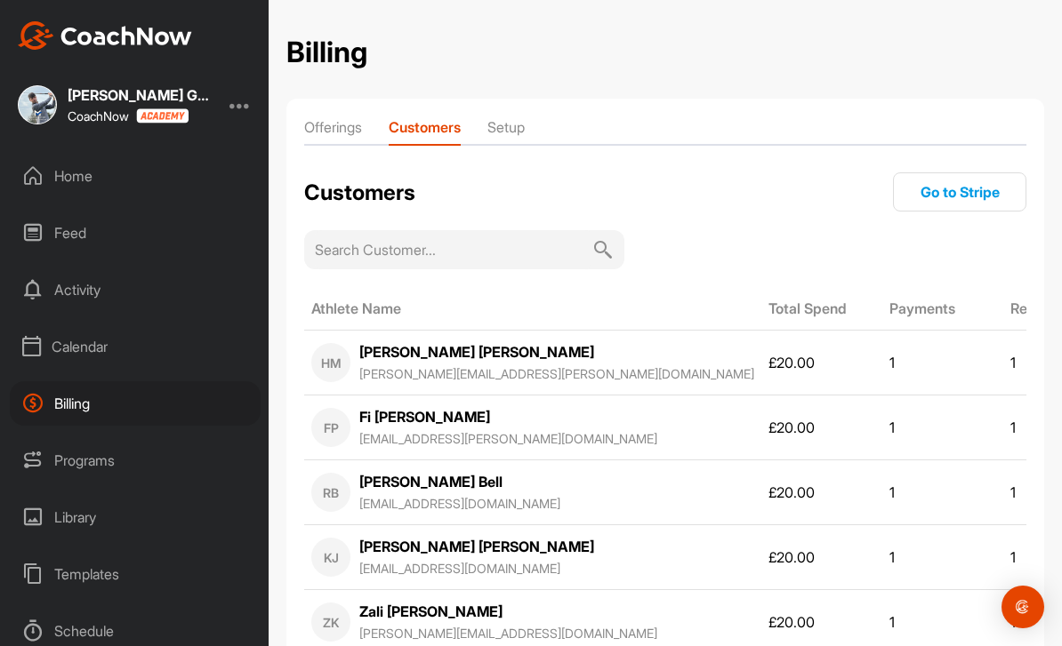
click at [366, 230] on input at bounding box center [453, 249] width 277 height 39
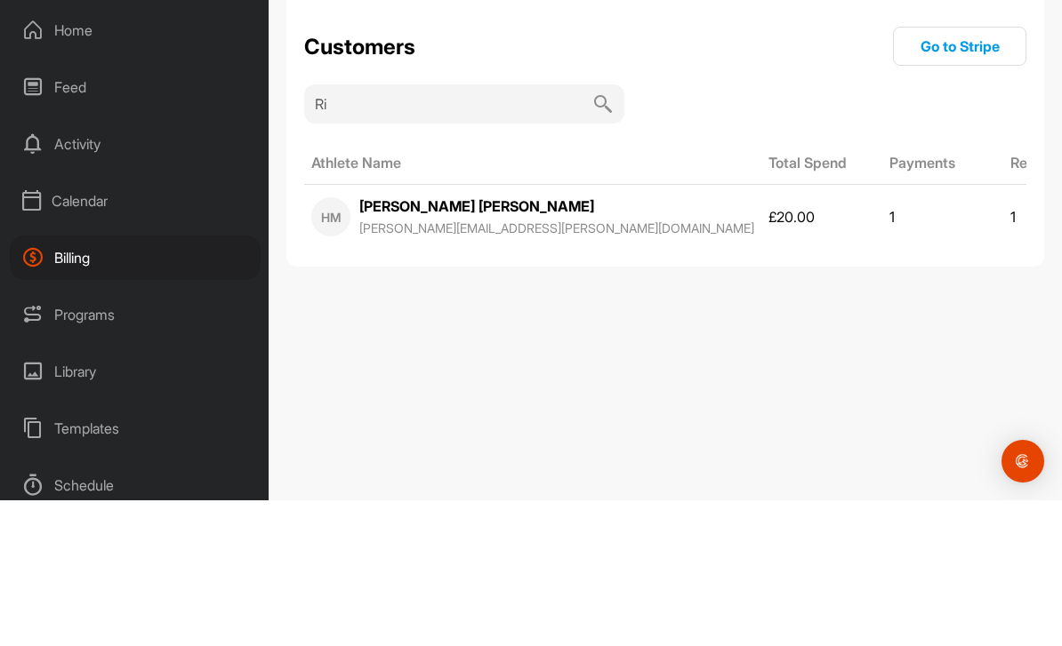
type input "R"
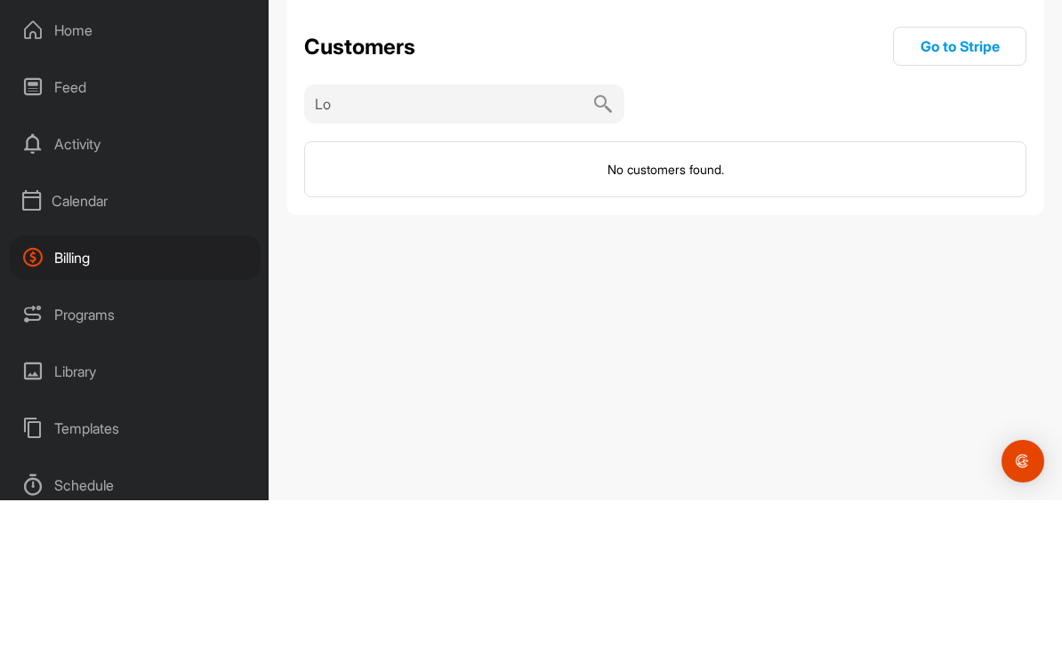
type input "L"
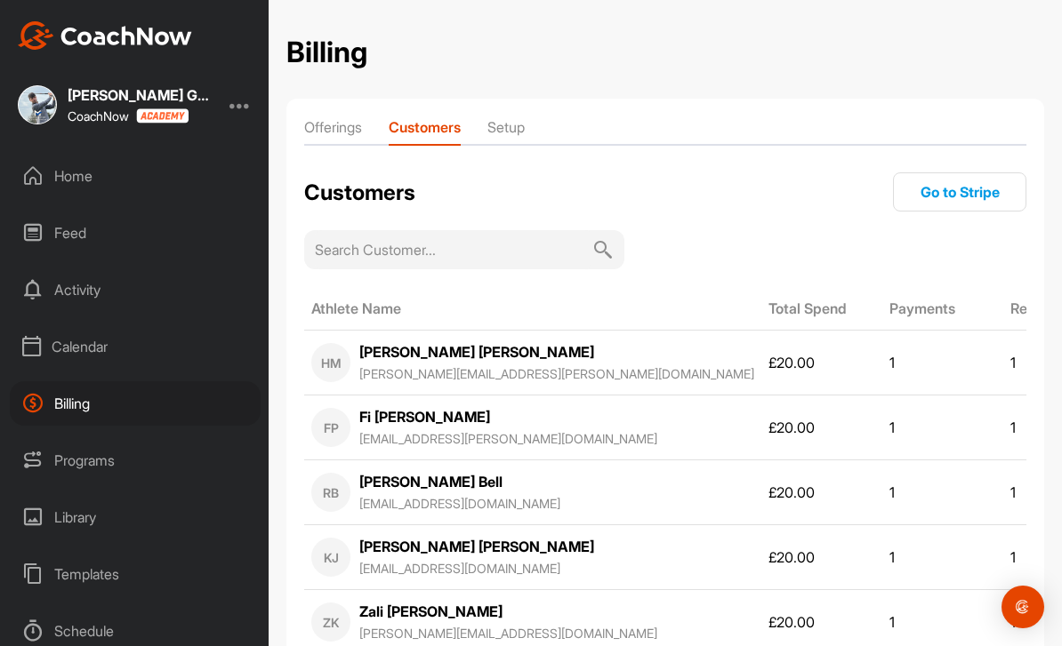
click at [332, 116] on li "Offerings" at bounding box center [333, 130] width 58 height 28
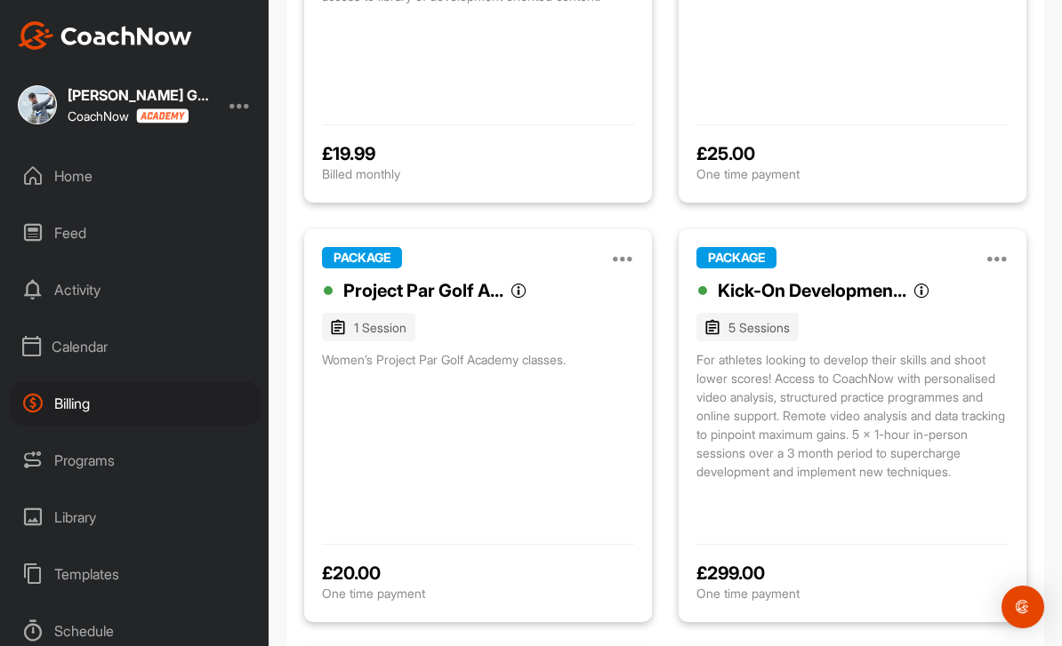
scroll to position [430, 0]
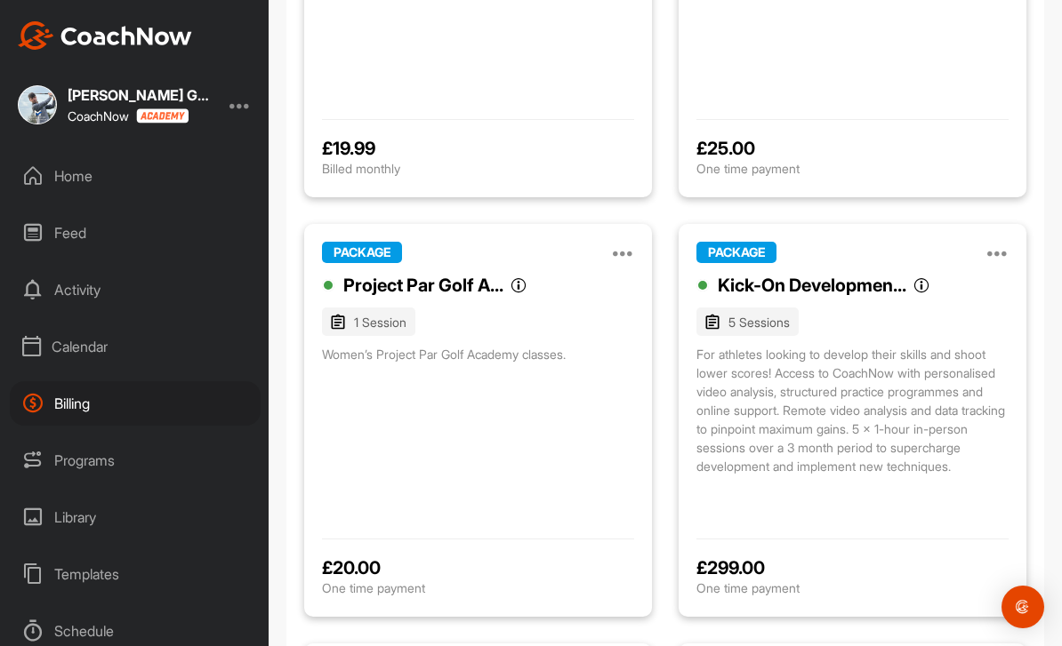
click at [633, 242] on icon at bounding box center [623, 252] width 21 height 21
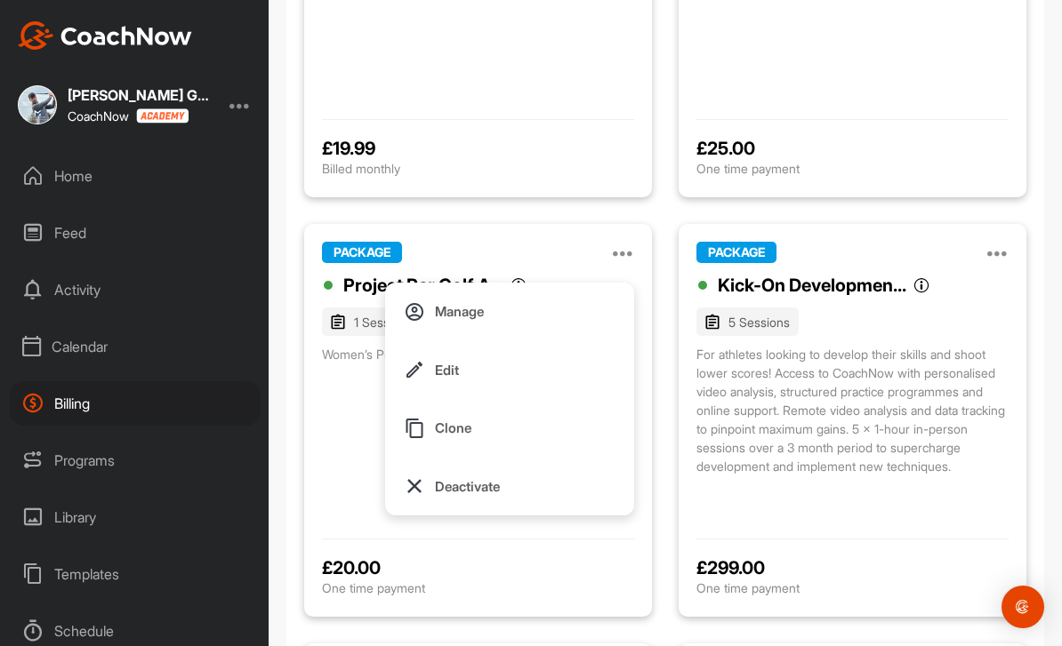
click at [501, 283] on button "Manage" at bounding box center [509, 312] width 249 height 59
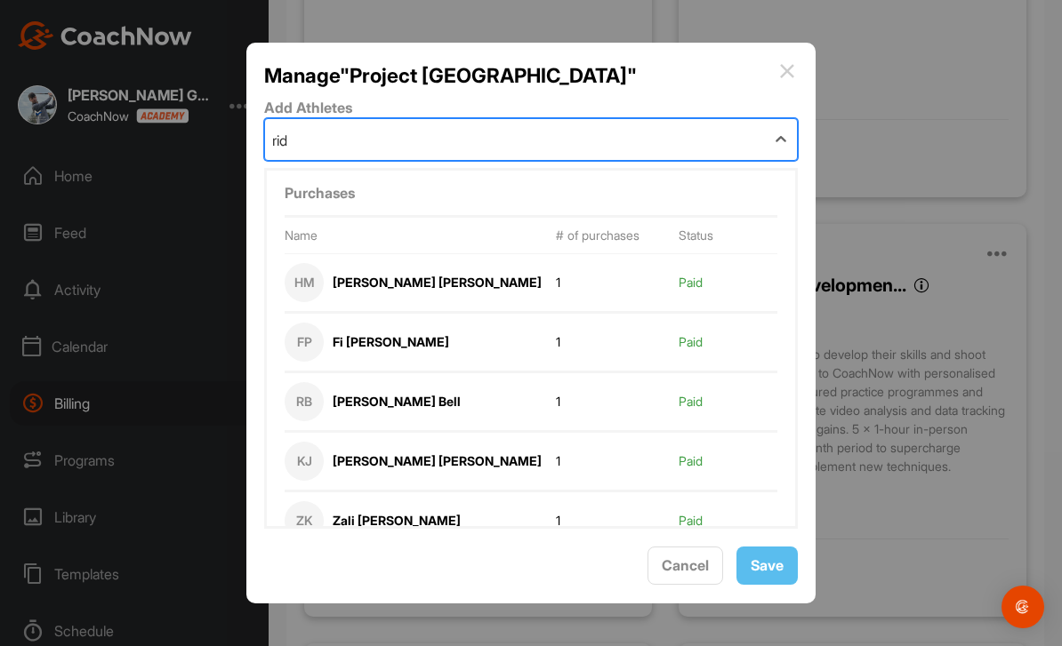
type input "ridd"
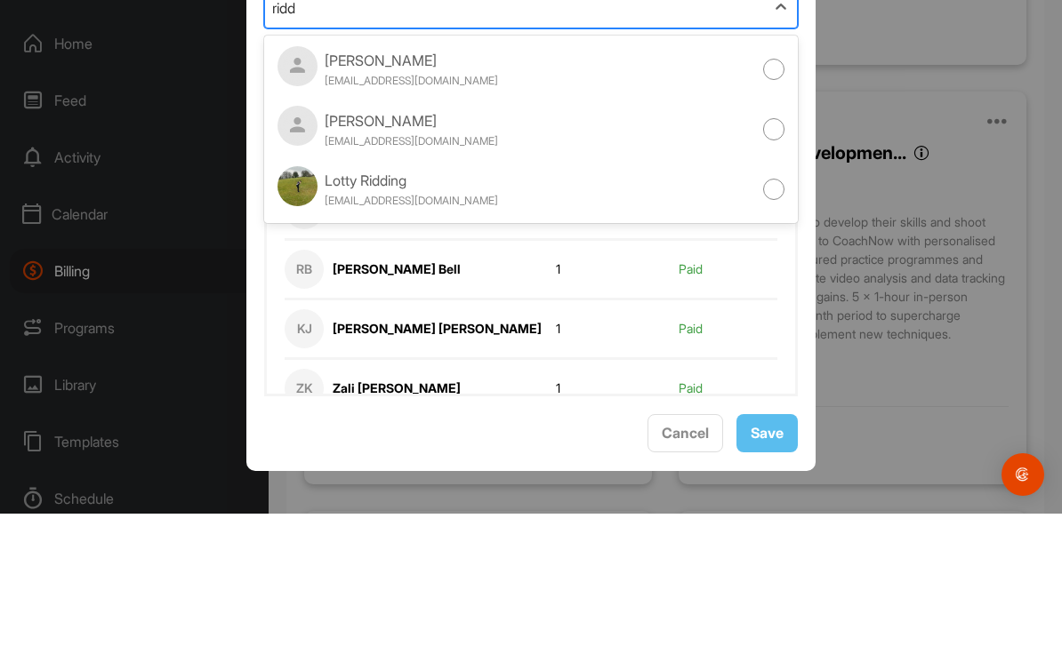
click at [773, 311] on div at bounding box center [774, 322] width 22 height 22
type input "ridd"
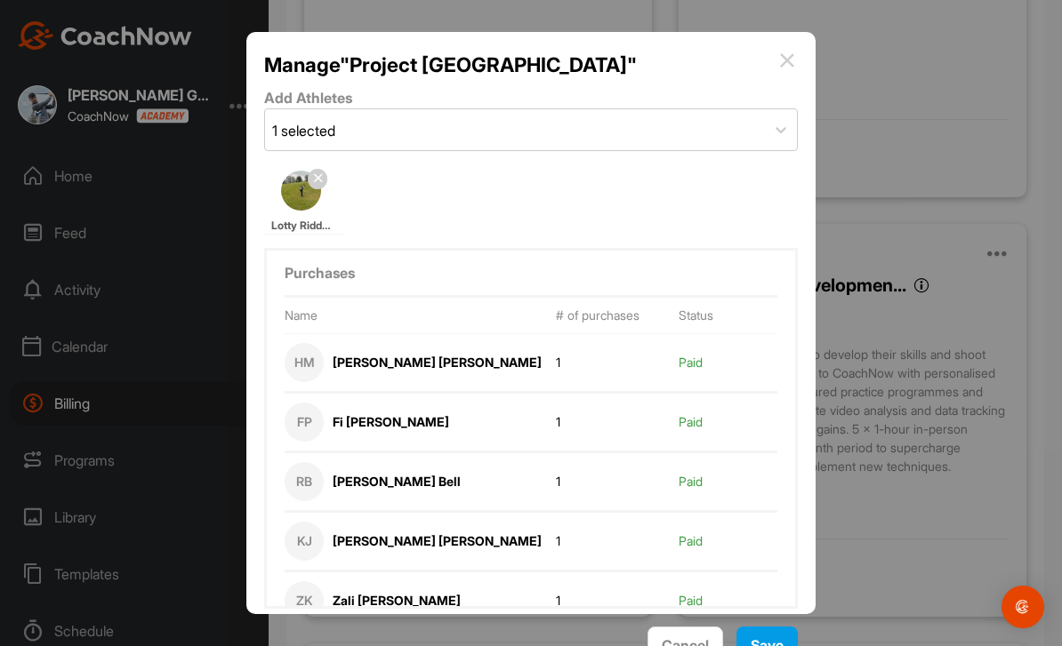
click at [761, 627] on button "Save" at bounding box center [766, 646] width 61 height 38
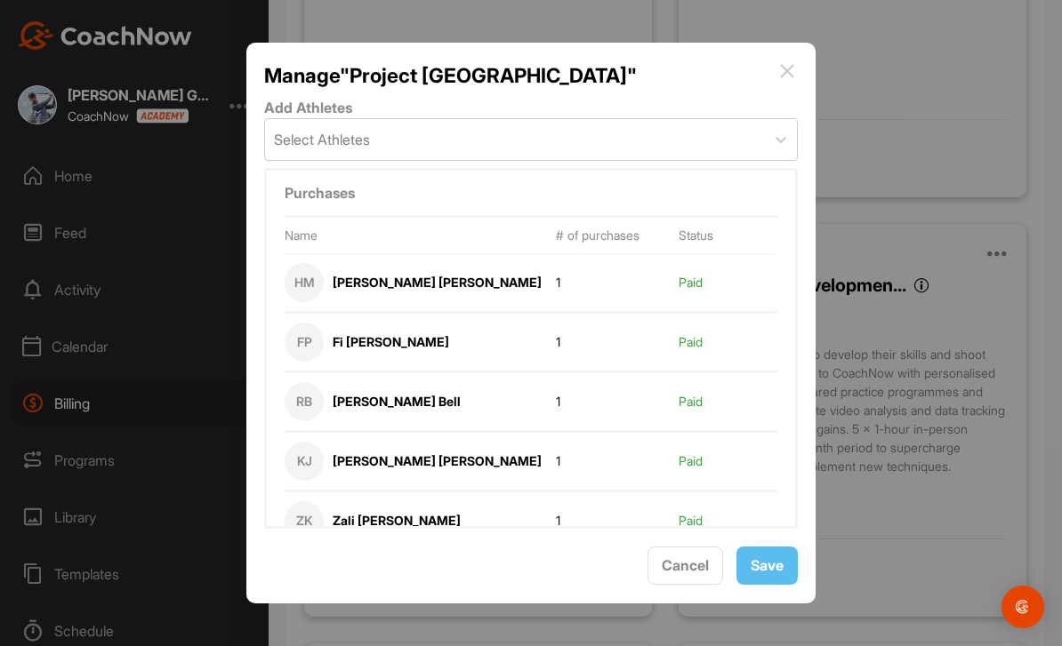
click at [796, 60] on img at bounding box center [786, 70] width 21 height 21
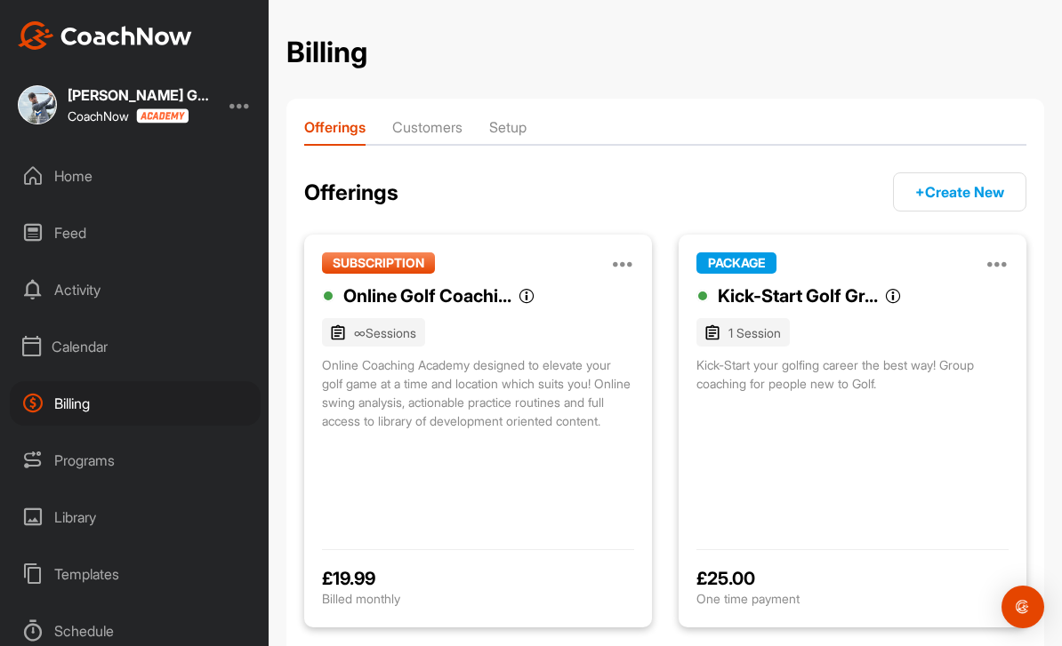
scroll to position [0, 0]
click at [426, 116] on li "Customers" at bounding box center [427, 130] width 70 height 28
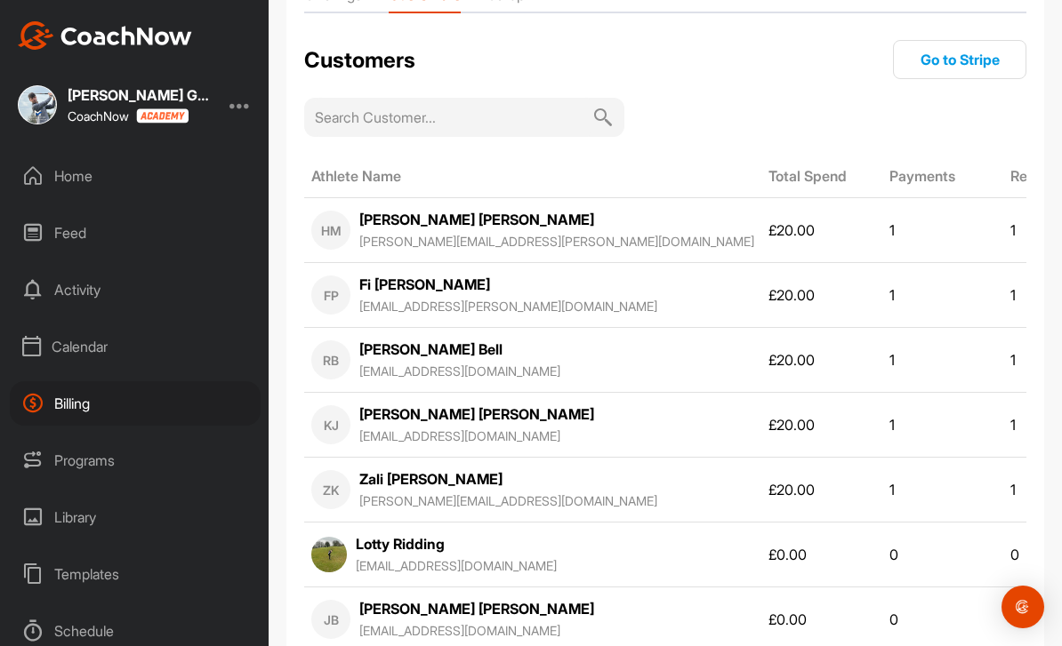
scroll to position [133, 0]
click at [506, 533] on div "Lotty Ridding [EMAIL_ADDRESS][DOMAIN_NAME]" at bounding box center [456, 554] width 201 height 43
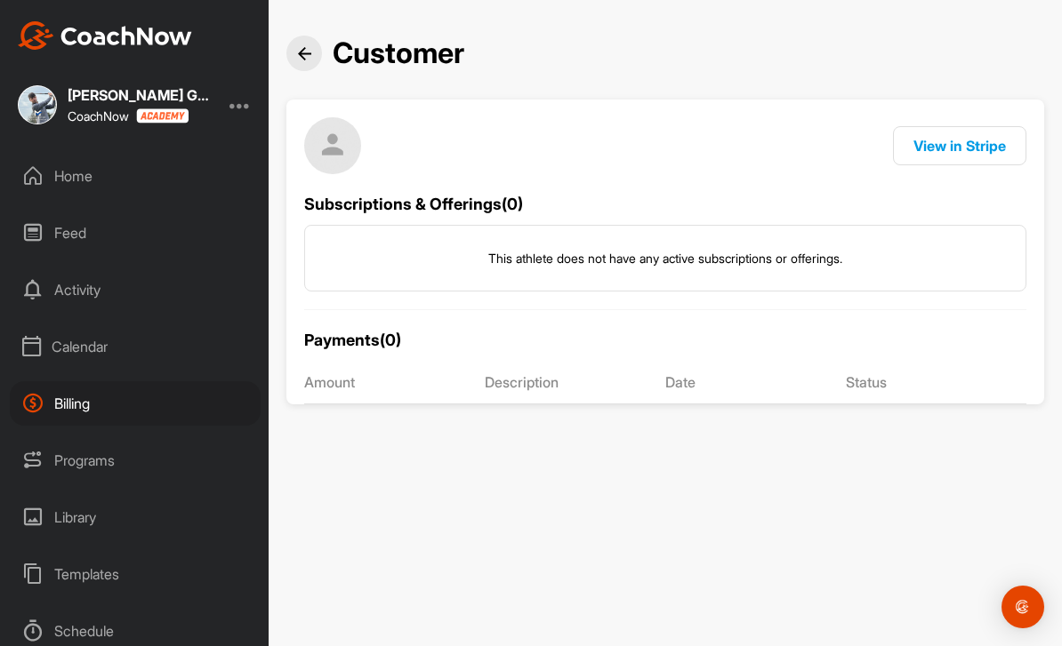
click at [76, 381] on div "Billing" at bounding box center [135, 403] width 251 height 44
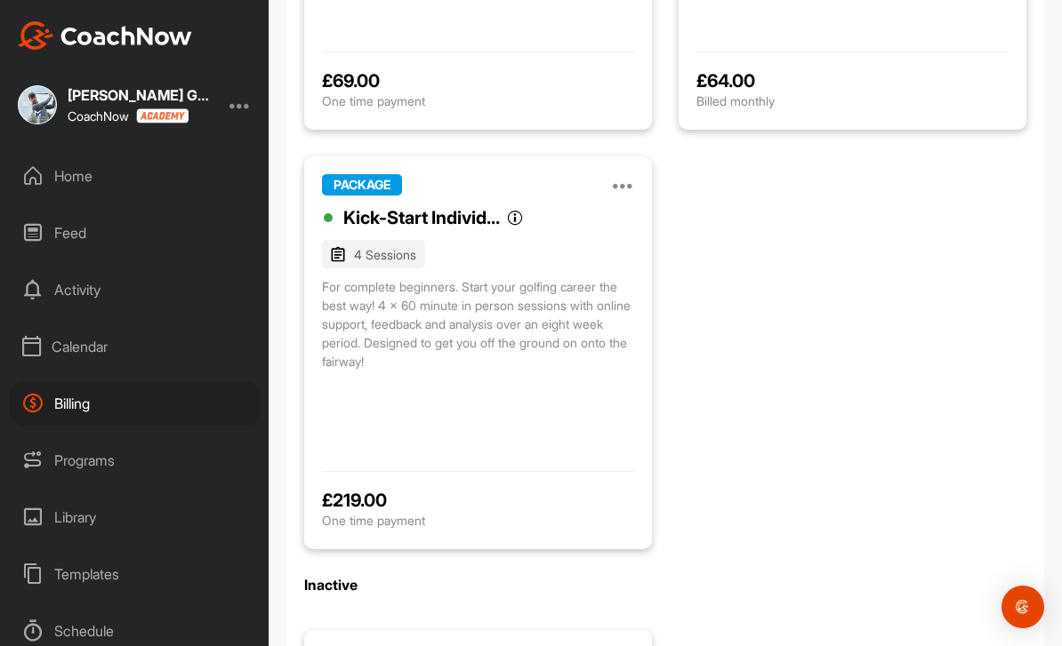
scroll to position [1335, 0]
